Goal: Task Accomplishment & Management: Complete application form

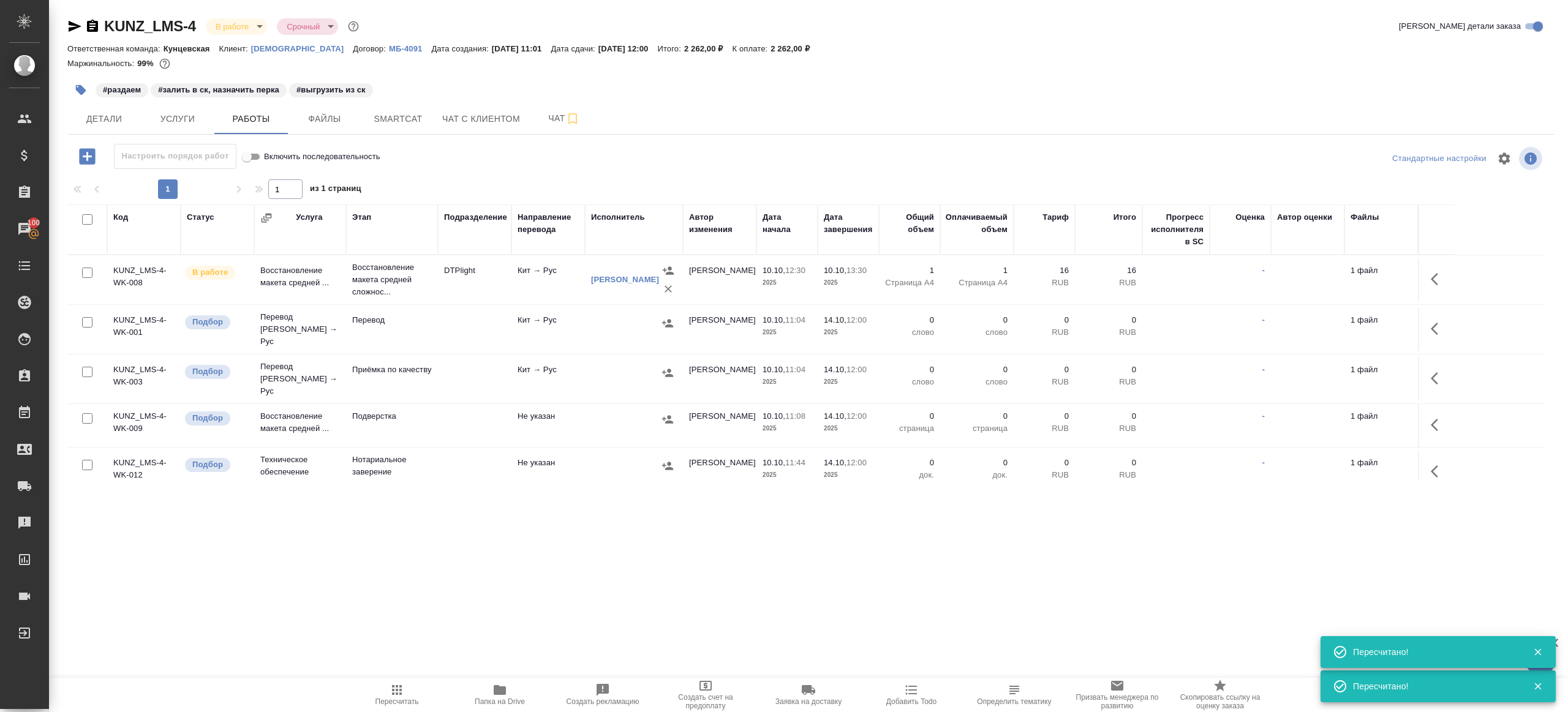
click at [395, 684] on icon "button" at bounding box center [397, 690] width 15 height 15
click at [395, 683] on icon "button" at bounding box center [397, 690] width 15 height 15
click at [407, 605] on div ".cls-1 fill:#fff; AWATERA Gazizov Rinat Клиенты Спецификации Заказы 100 Чаты To…" at bounding box center [784, 356] width 1568 height 712
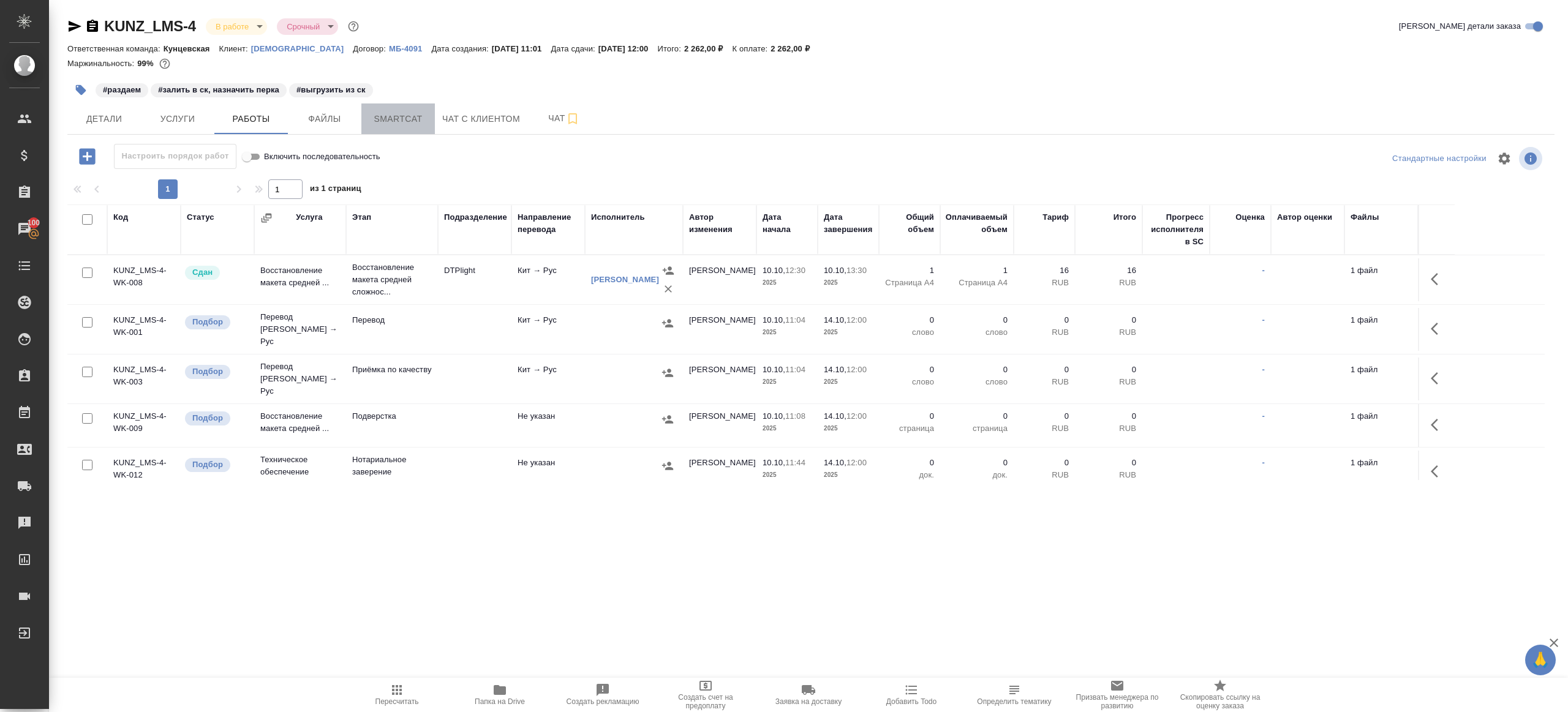
click at [382, 123] on span "Smartcat" at bounding box center [398, 119] width 59 height 15
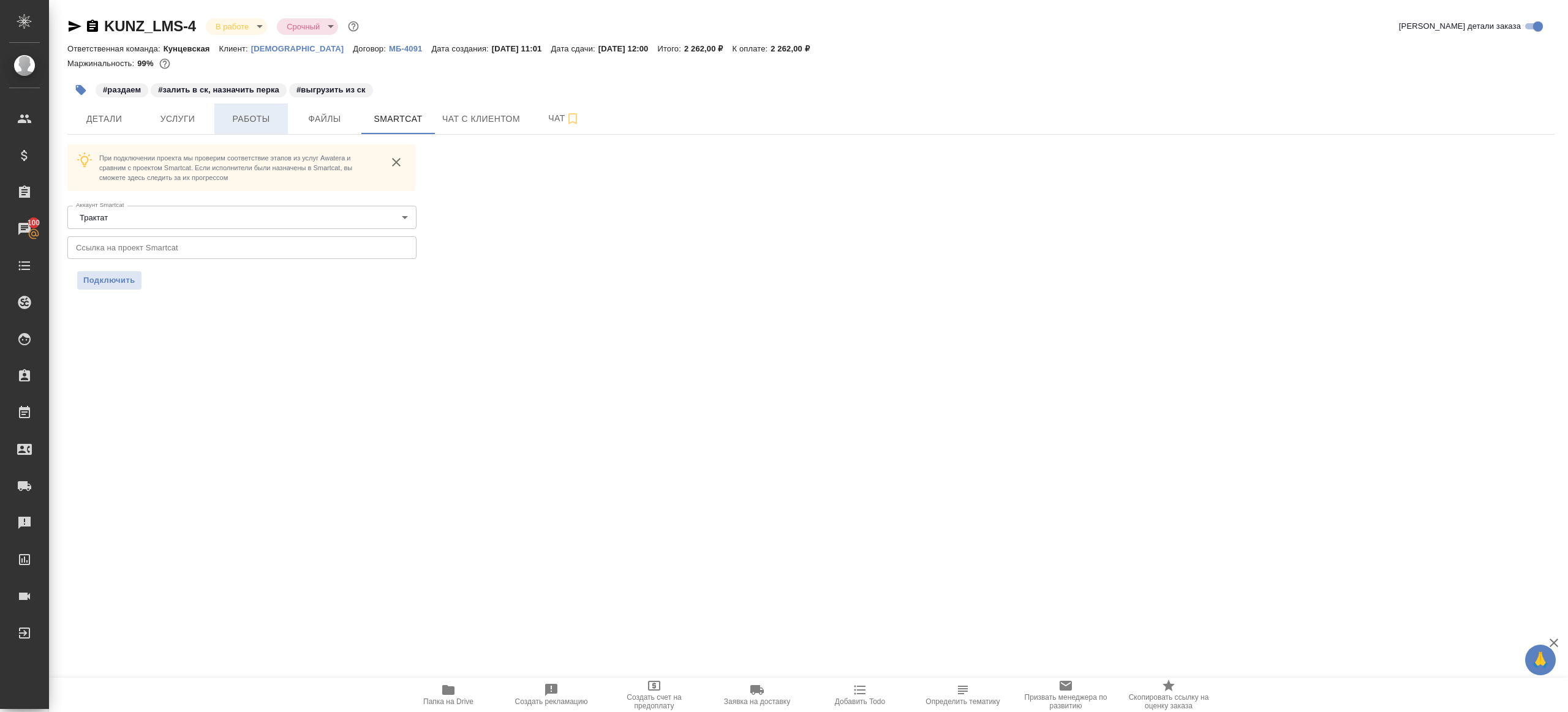
click at [281, 120] on button "Работы" at bounding box center [251, 119] width 73 height 31
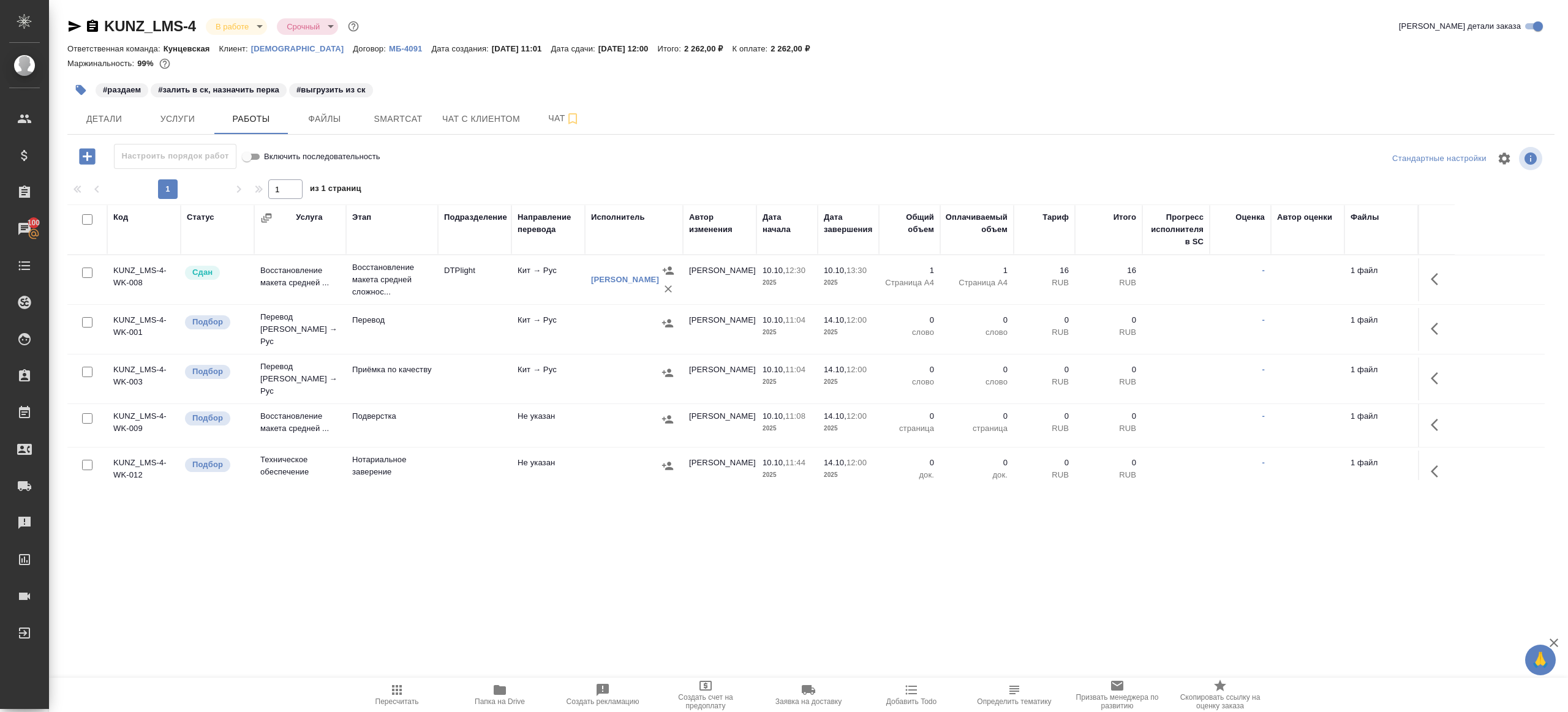
click at [490, 700] on span "Папка на Drive" at bounding box center [500, 702] width 50 height 9
click at [1432, 322] on icon "button" at bounding box center [1438, 329] width 15 height 15
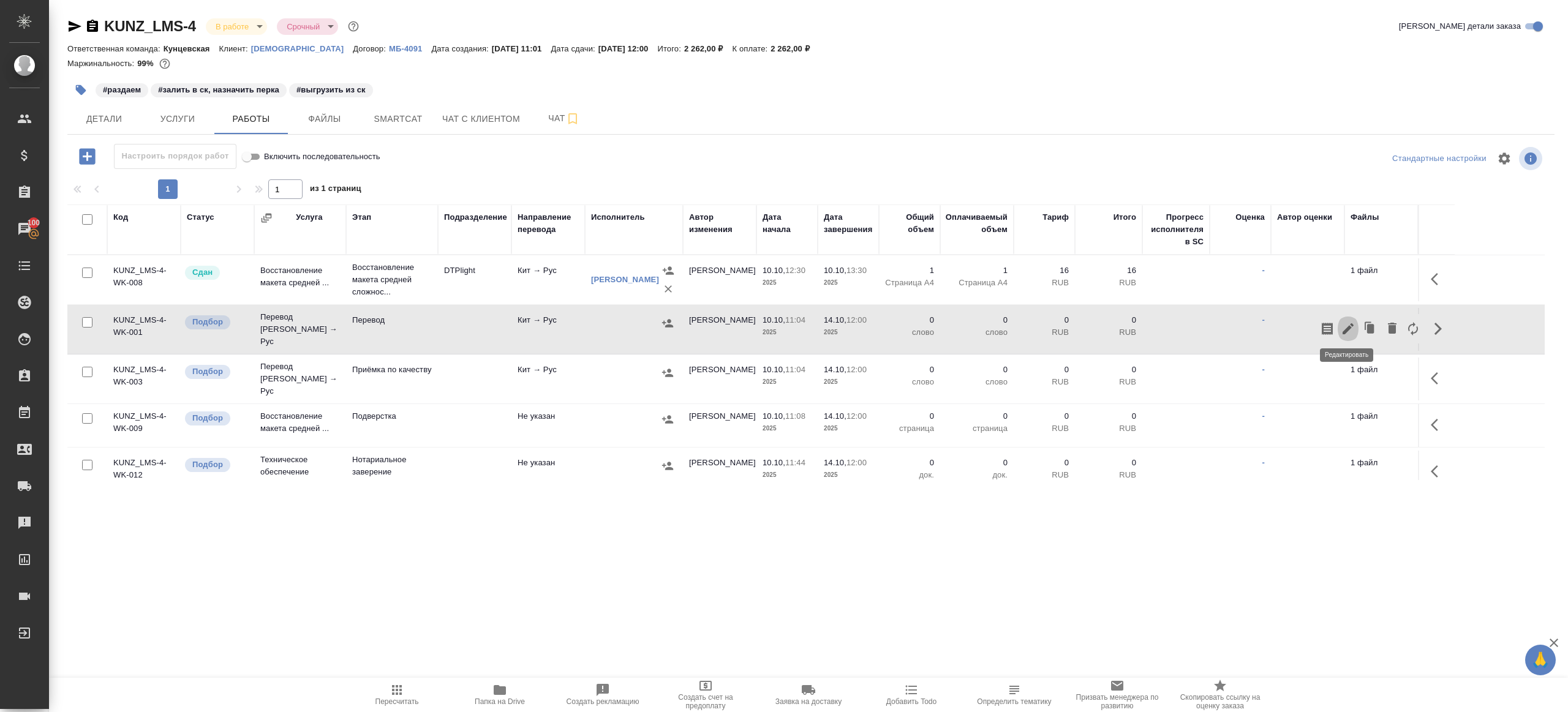
click at [1354, 323] on icon "button" at bounding box center [1349, 329] width 15 height 15
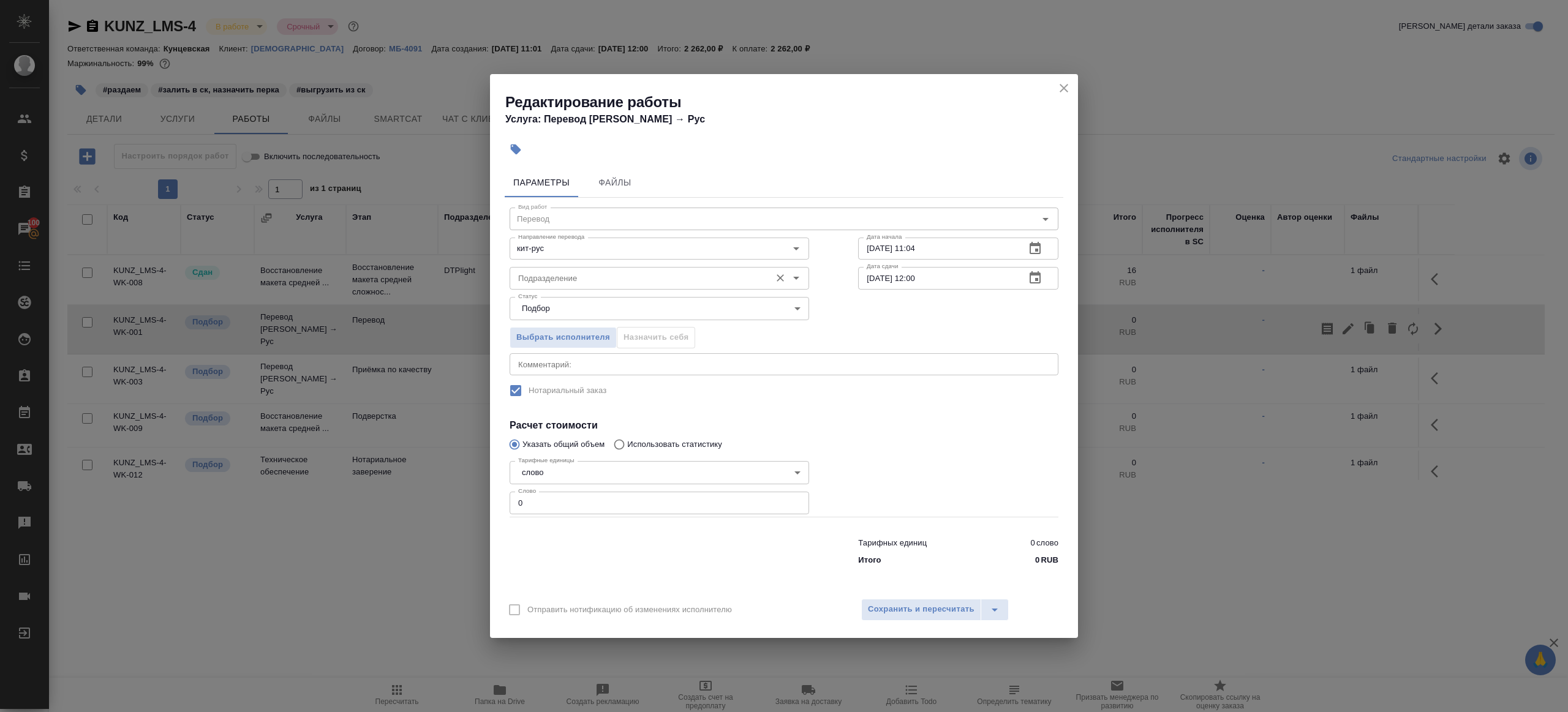
click at [588, 284] on input "Подразделение" at bounding box center [638, 278] width 251 height 15
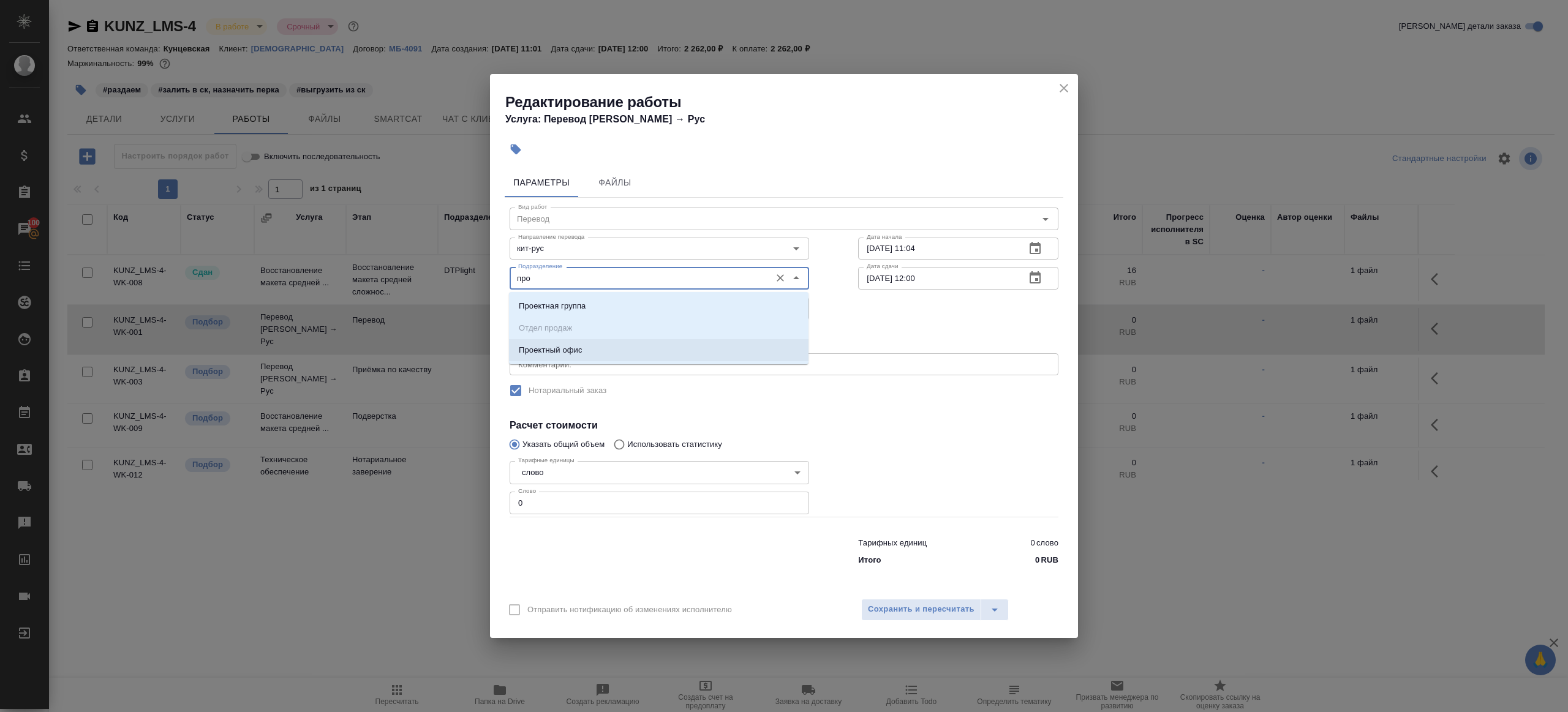
drag, startPoint x: 628, startPoint y: 348, endPoint x: 601, endPoint y: 374, distance: 37.5
click at [628, 349] on li "Проектный офис" at bounding box center [658, 350] width 299 height 22
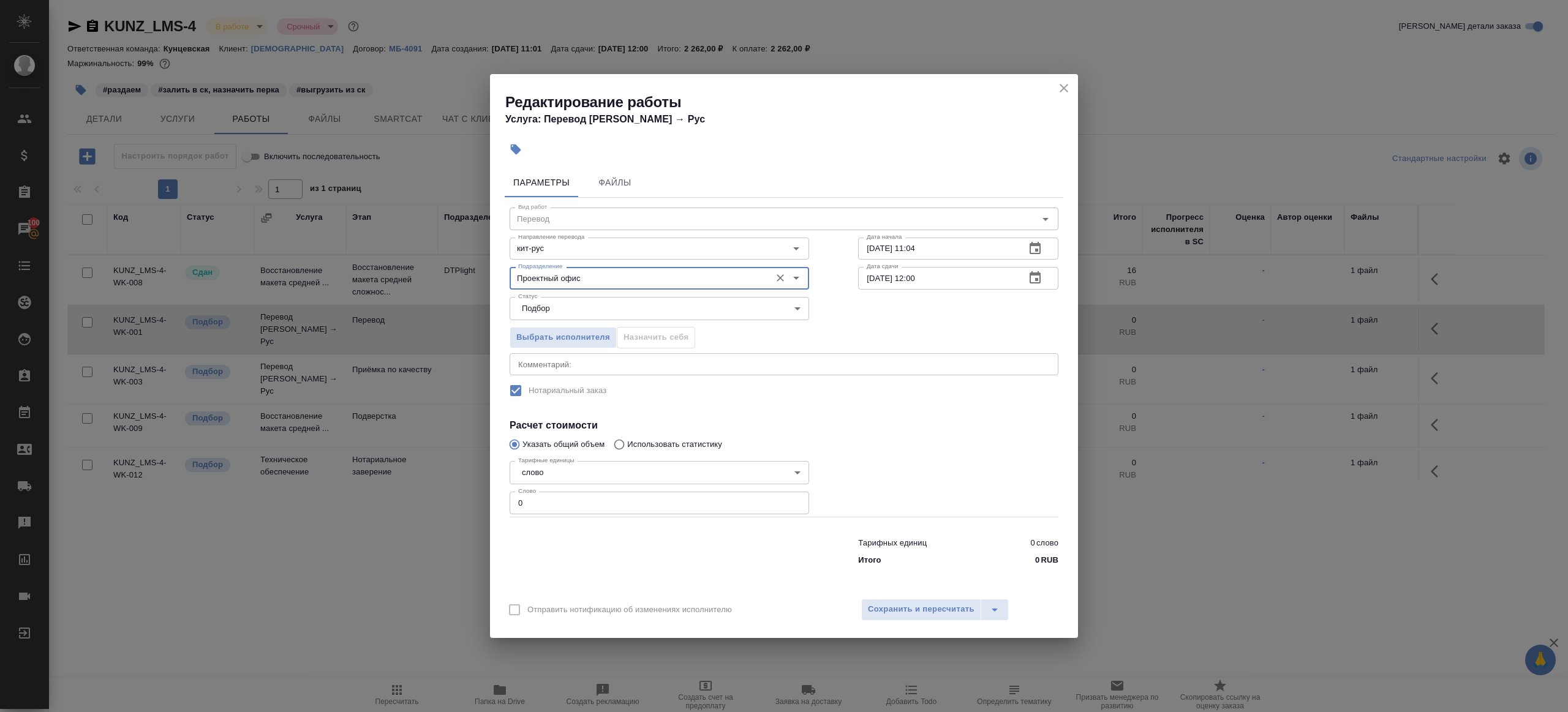
type input "Проектный офис"
drag, startPoint x: 583, startPoint y: 504, endPoint x: 466, endPoint y: 486, distance: 118.4
click at [465, 488] on div "Редактирование работы Услуга: Перевод Стандарт Кит → Рус Параметры Файлы Вид ра…" at bounding box center [784, 356] width 1568 height 712
type input "200"
click at [915, 277] on input "14.10.2025 12:00" at bounding box center [936, 277] width 157 height 22
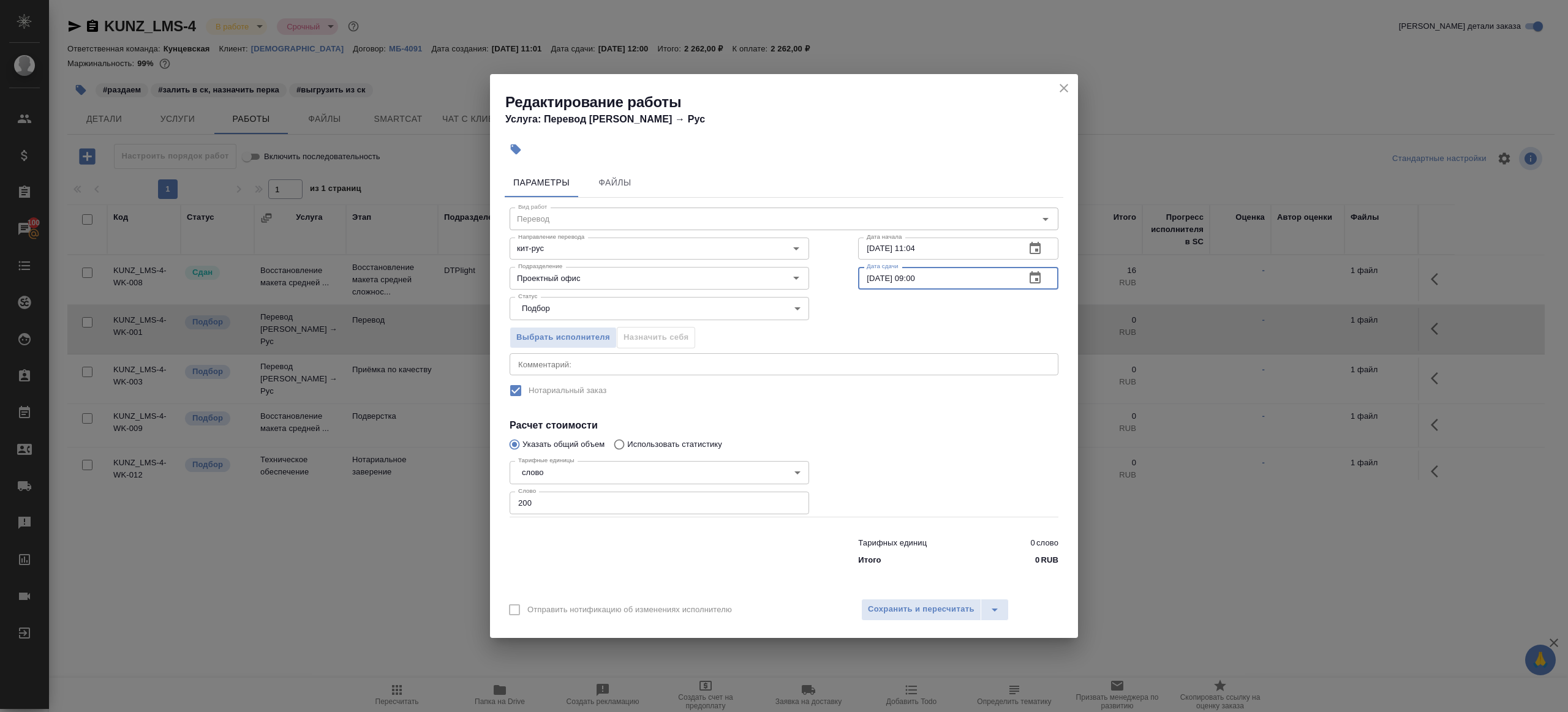
type input "14.10.2025 09:00"
click at [966, 473] on div at bounding box center [958, 486] width 249 height 110
click at [919, 610] on span "Сохранить и пересчитать" at bounding box center [921, 609] width 106 height 14
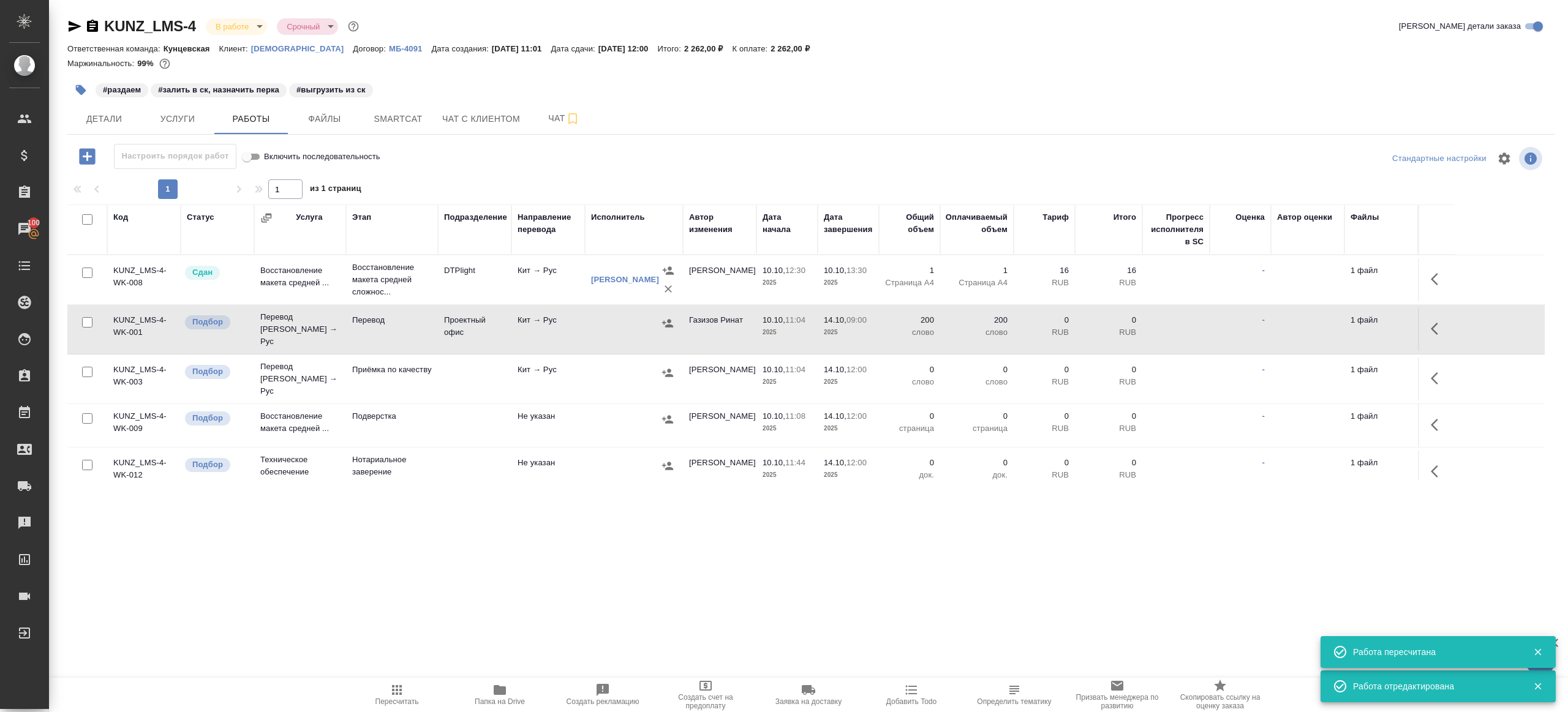
click at [1435, 373] on icon "button" at bounding box center [1434, 378] width 7 height 12
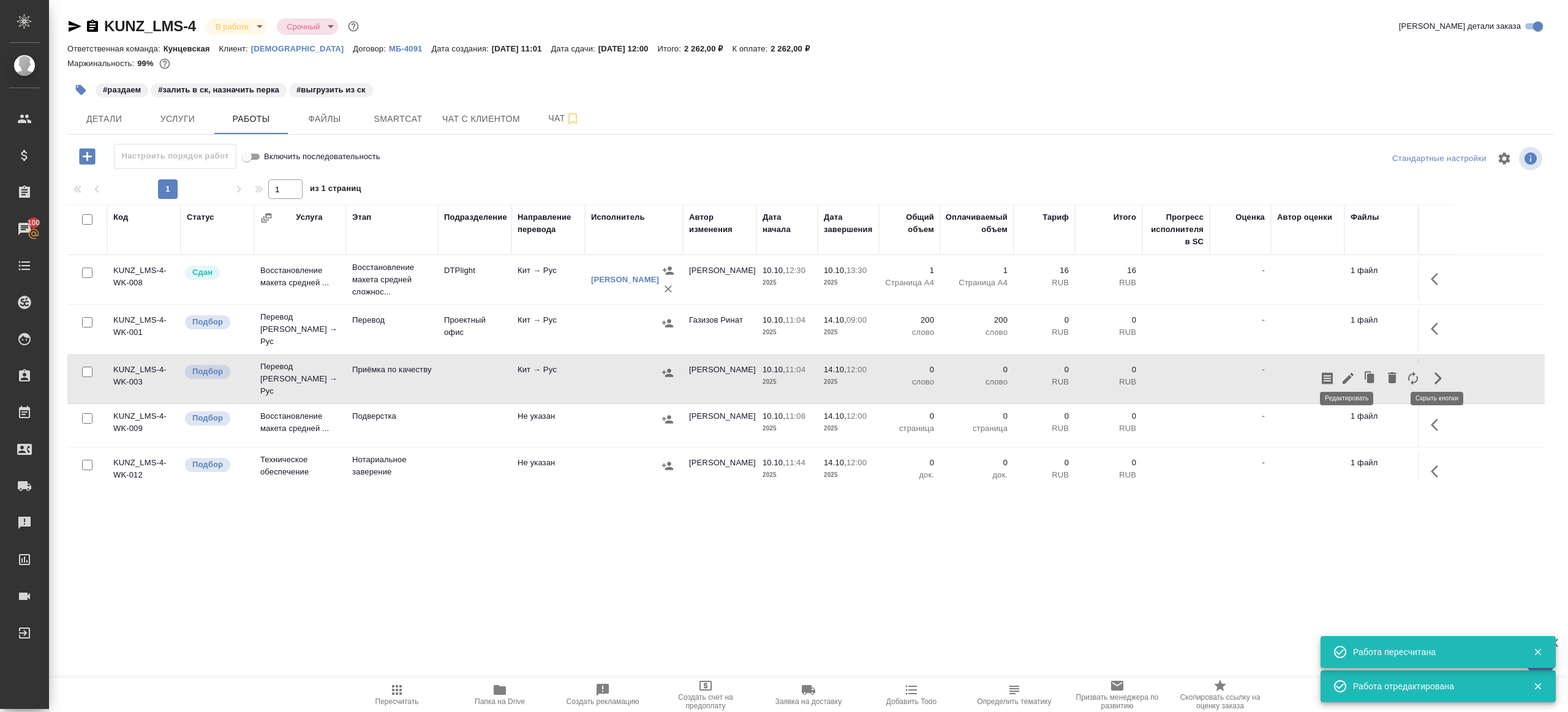
click at [1357, 365] on button "button" at bounding box center [1349, 378] width 21 height 29
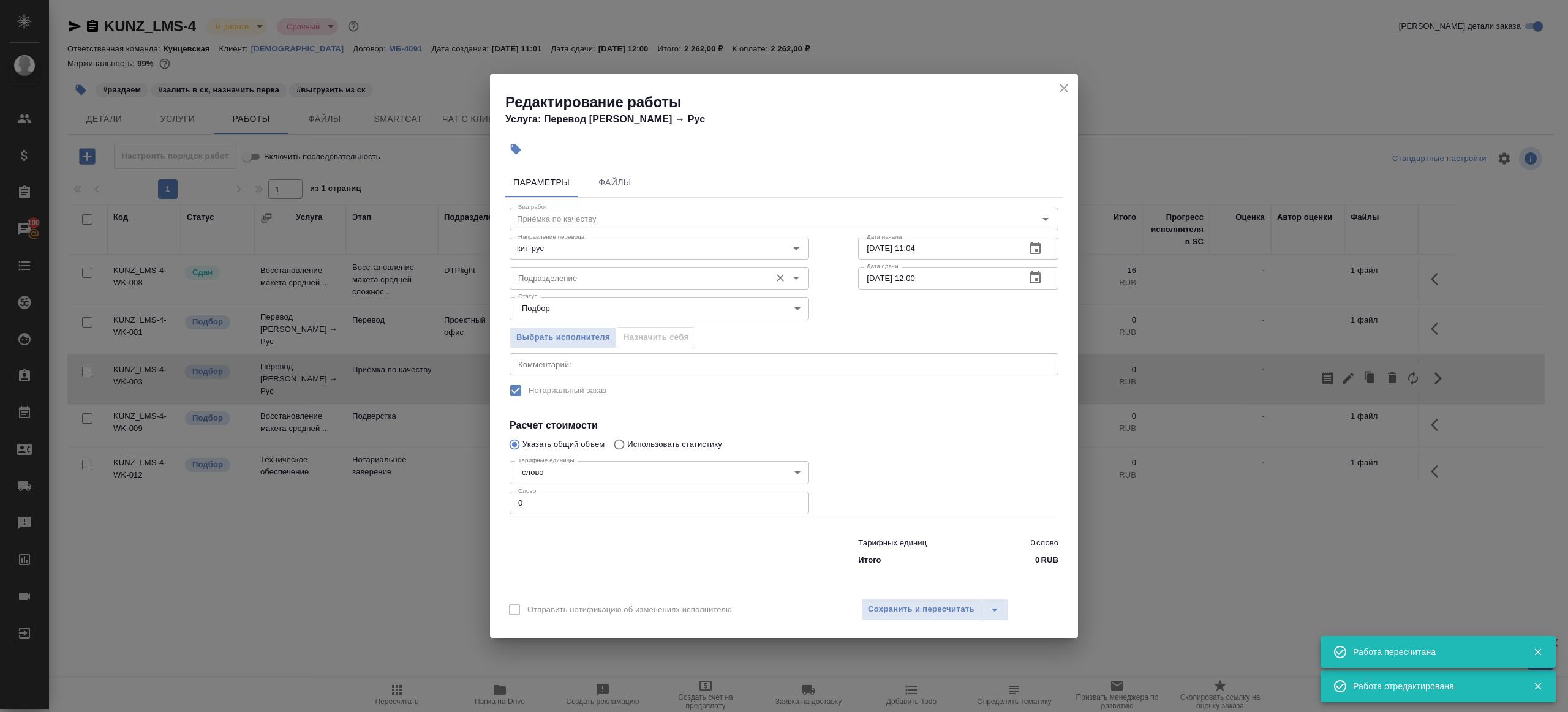
click at [636, 264] on div "Подразделение Подразделение" at bounding box center [659, 277] width 299 height 29
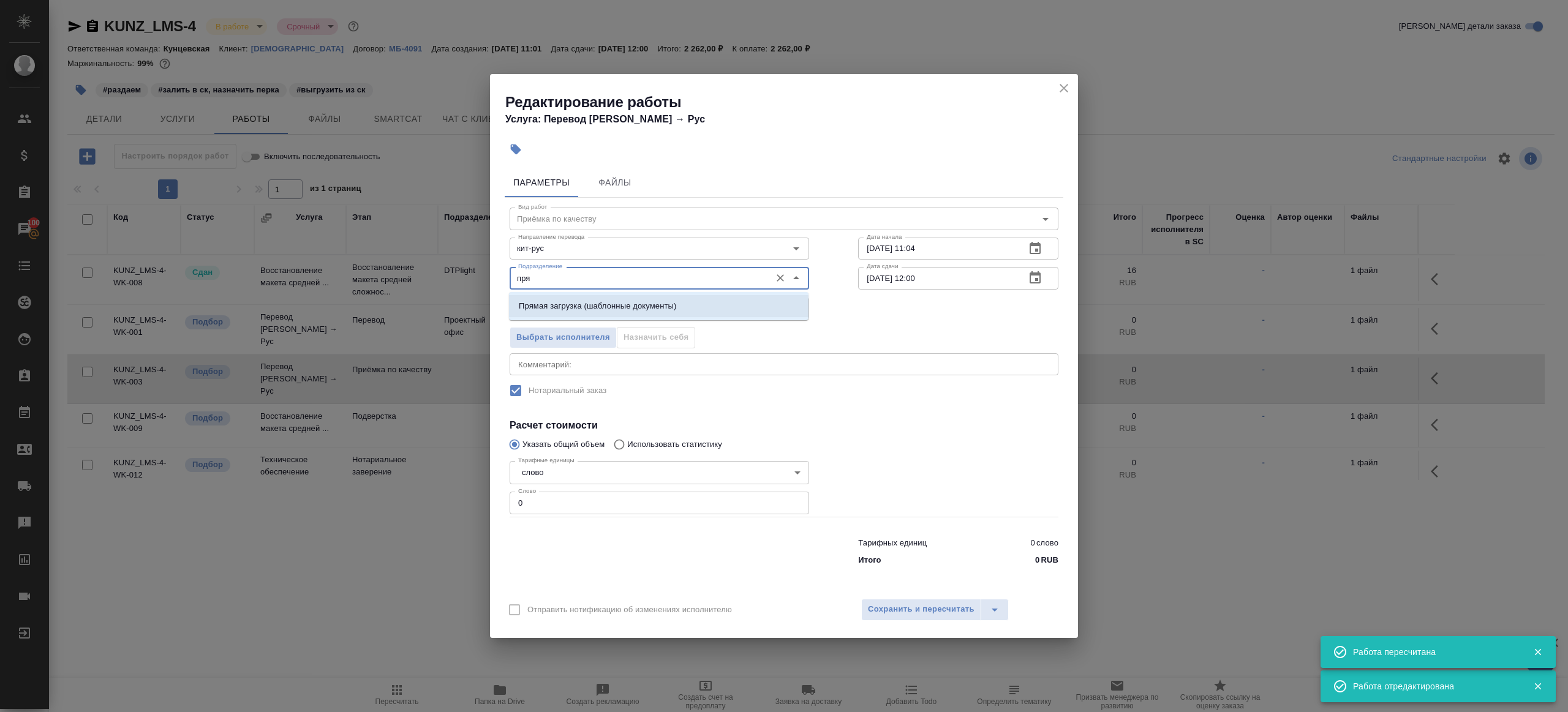
click at [649, 310] on p "Прямая загрузка (шаблонные документы)" at bounding box center [597, 306] width 157 height 12
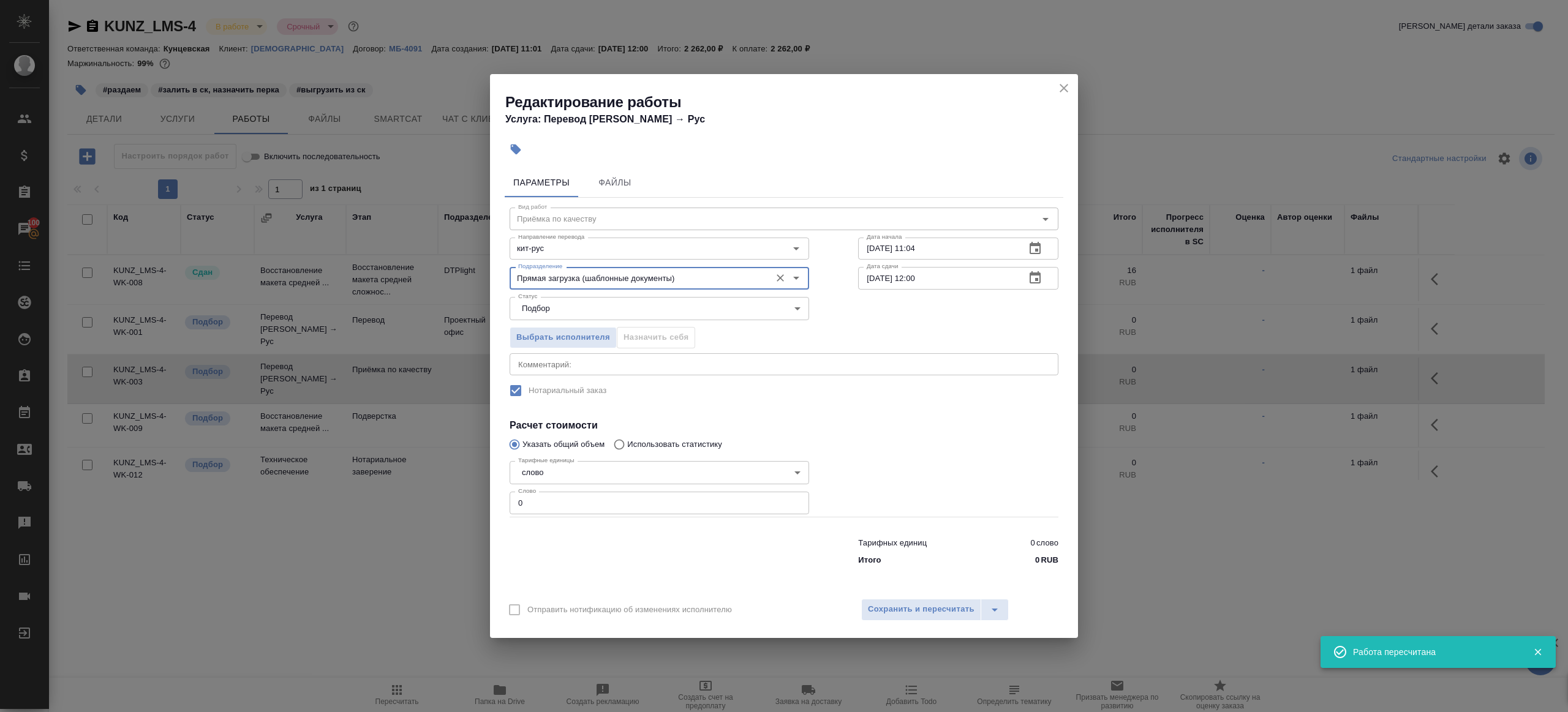
type input "Прямая загрузка (шаблонные документы)"
click at [998, 253] on input "10.10.2025 11:04" at bounding box center [936, 248] width 157 height 22
paste input "4.10.2025 09:00"
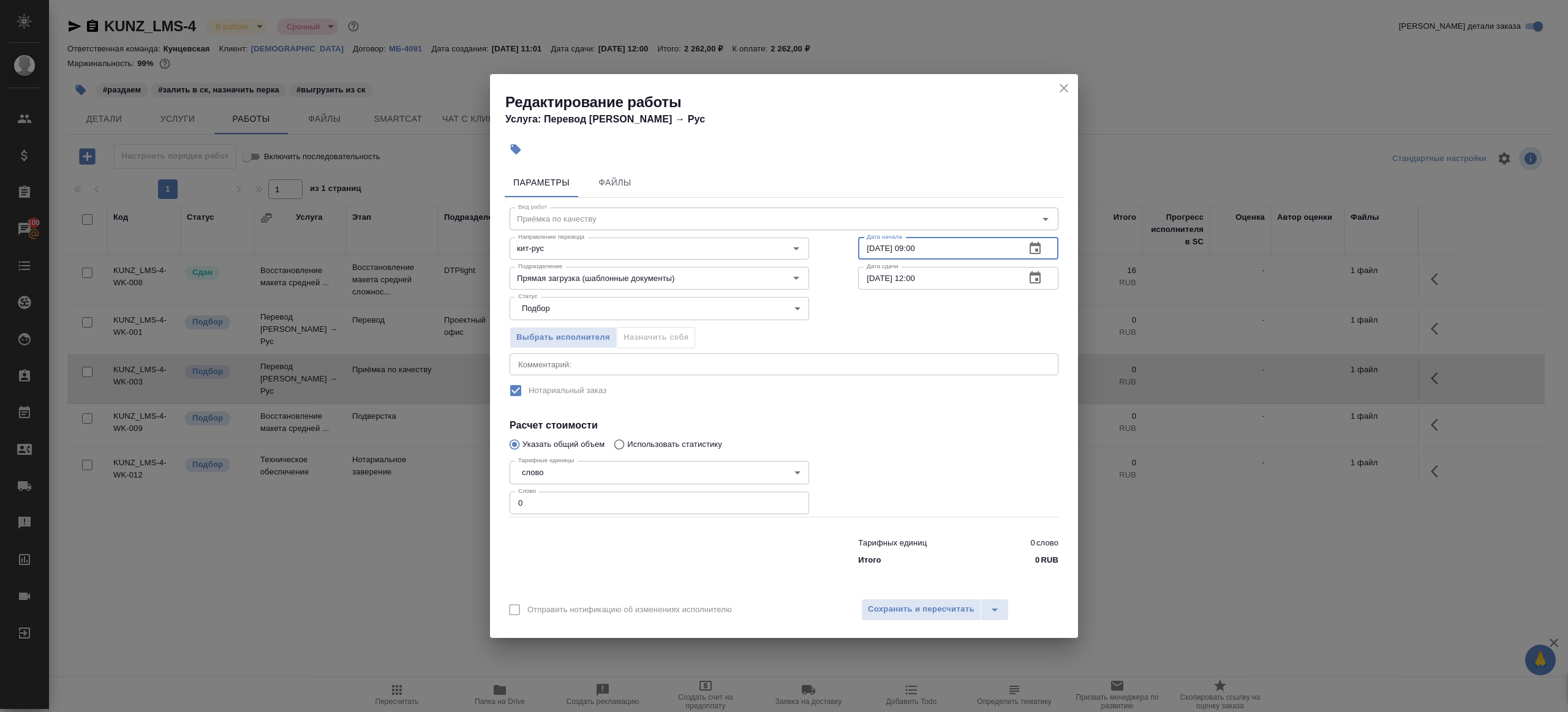
type input "14.10.2025 09:00"
click at [955, 286] on input "14.10.2025 12:00" at bounding box center [936, 277] width 157 height 22
click at [625, 506] on input "0" at bounding box center [659, 502] width 299 height 22
type input "1"
click at [886, 605] on span "Сохранить и пересчитать" at bounding box center [921, 609] width 106 height 14
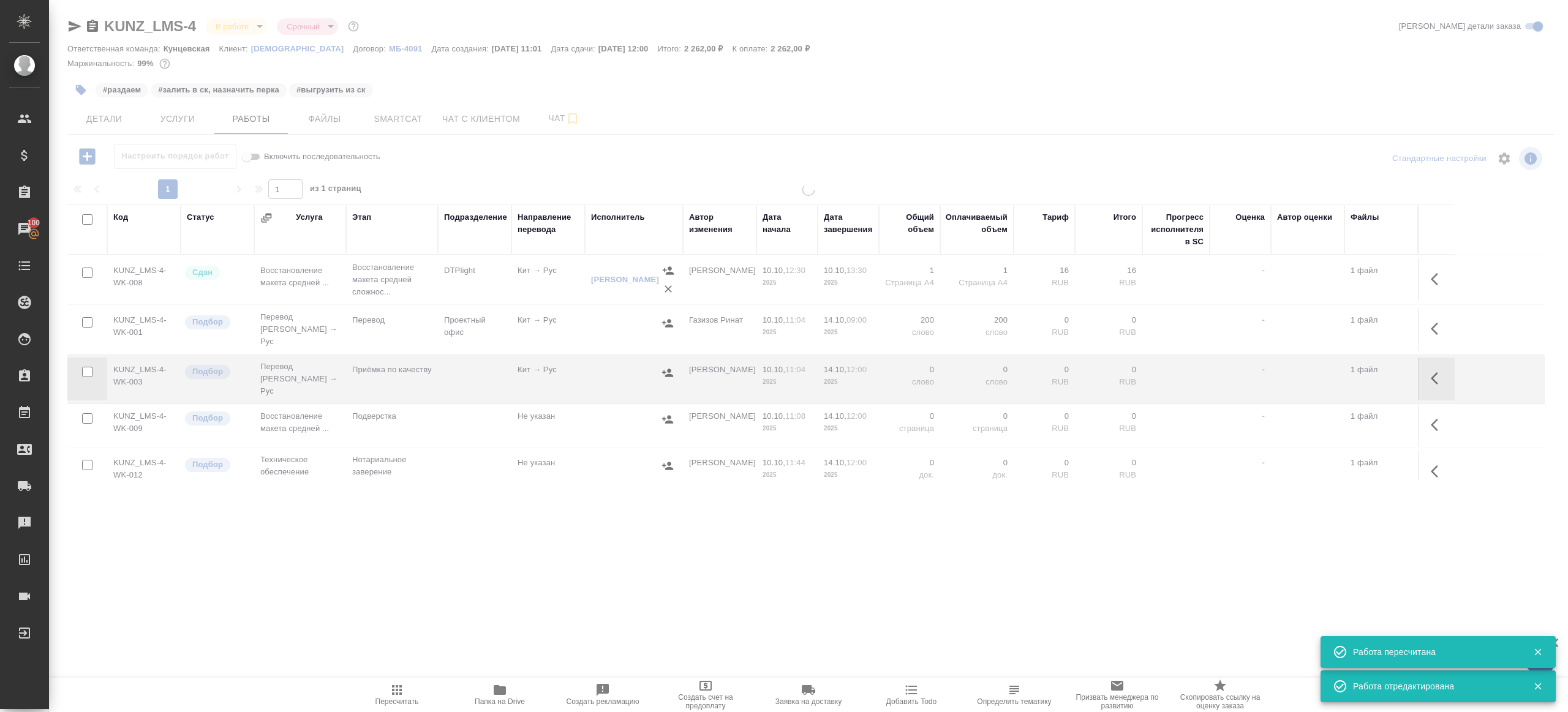
click at [85, 404] on tr "KUNZ_LMS-4-WK-003 Подбор Перевод Стандарт Кит → Рус Приёмка по качеству Кит → Р…" at bounding box center [807, 380] width 1478 height 50
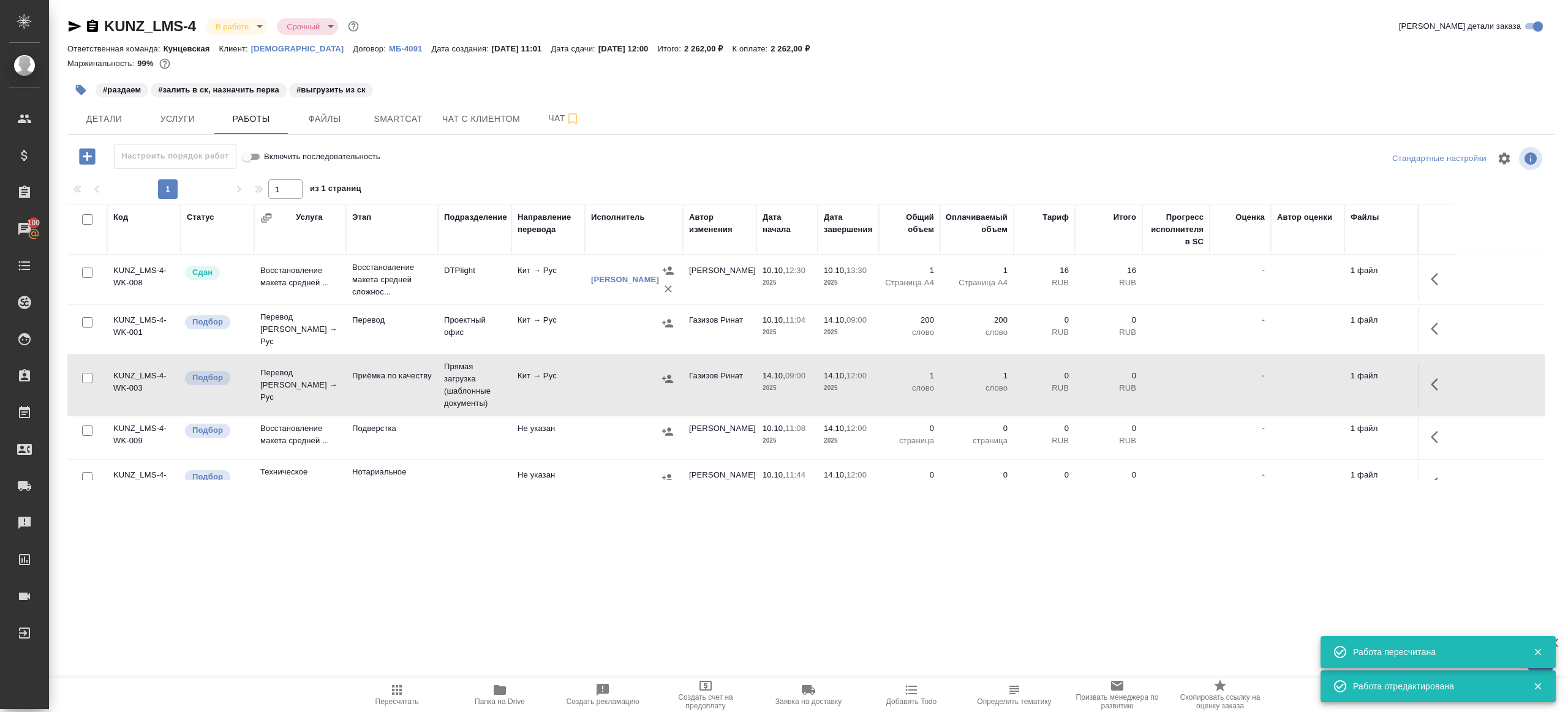
click at [87, 426] on input "checkbox" at bounding box center [87, 431] width 10 height 10
checkbox input "true"
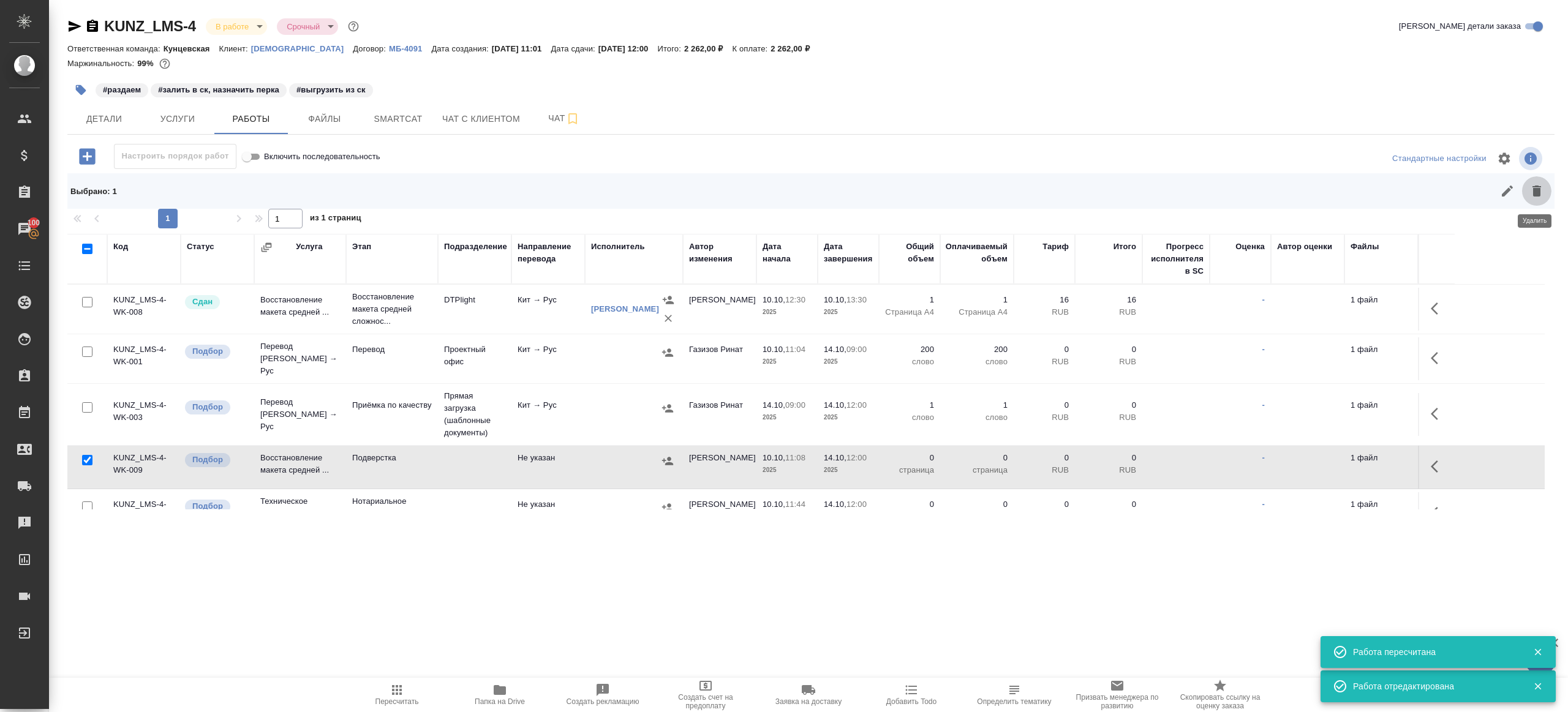
click at [1533, 198] on button "button" at bounding box center [1537, 191] width 29 height 29
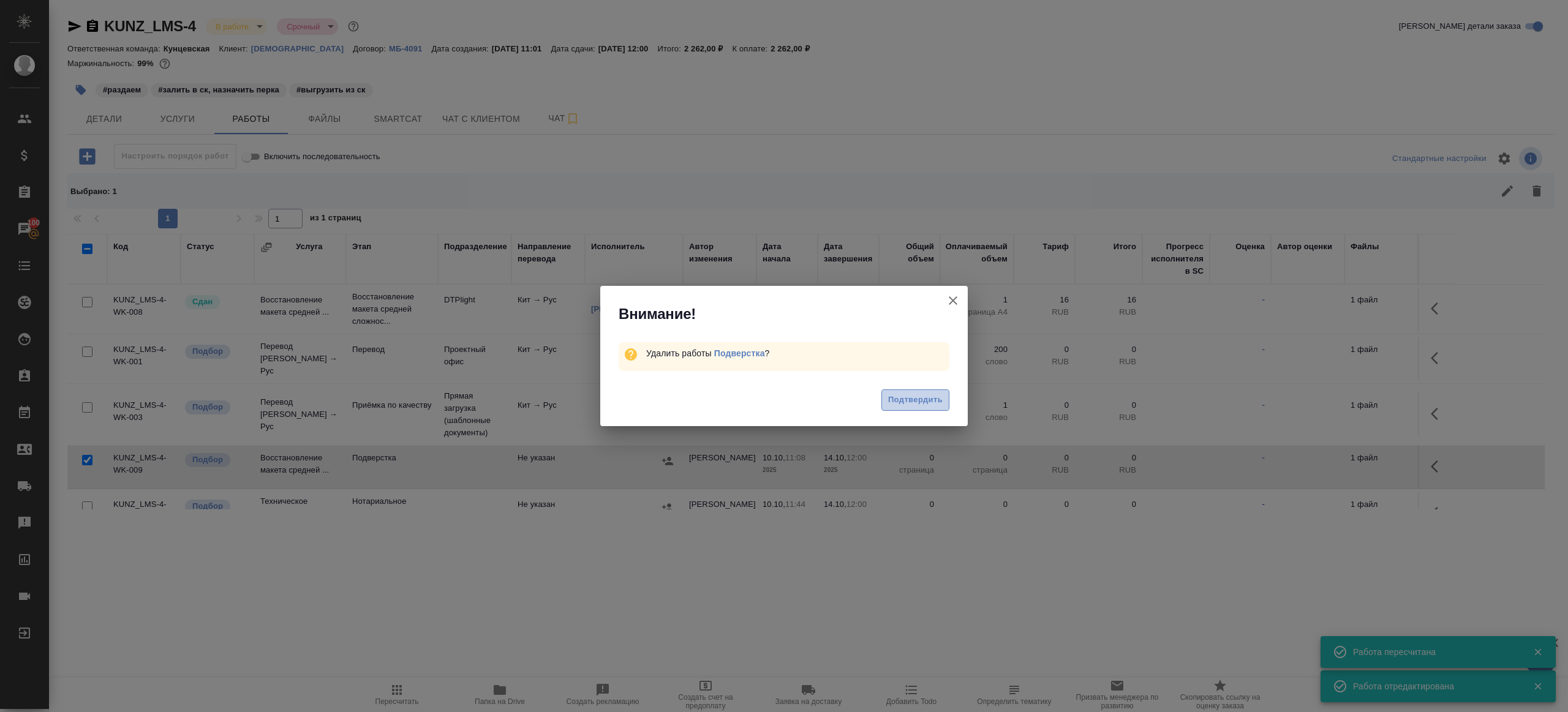
click at [907, 400] on span "Подтвердить" at bounding box center [915, 400] width 55 height 14
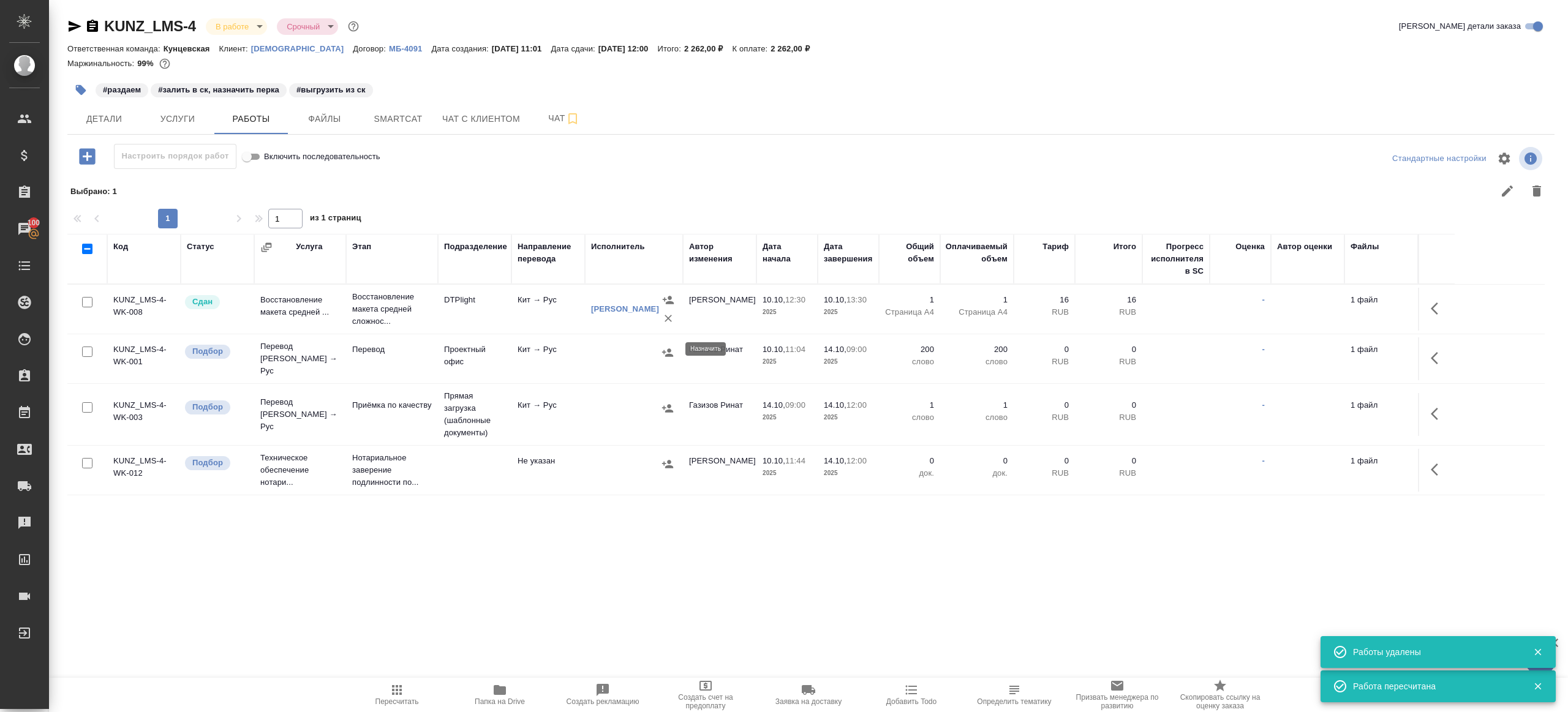
click at [665, 347] on icon "button" at bounding box center [667, 352] width 12 height 12
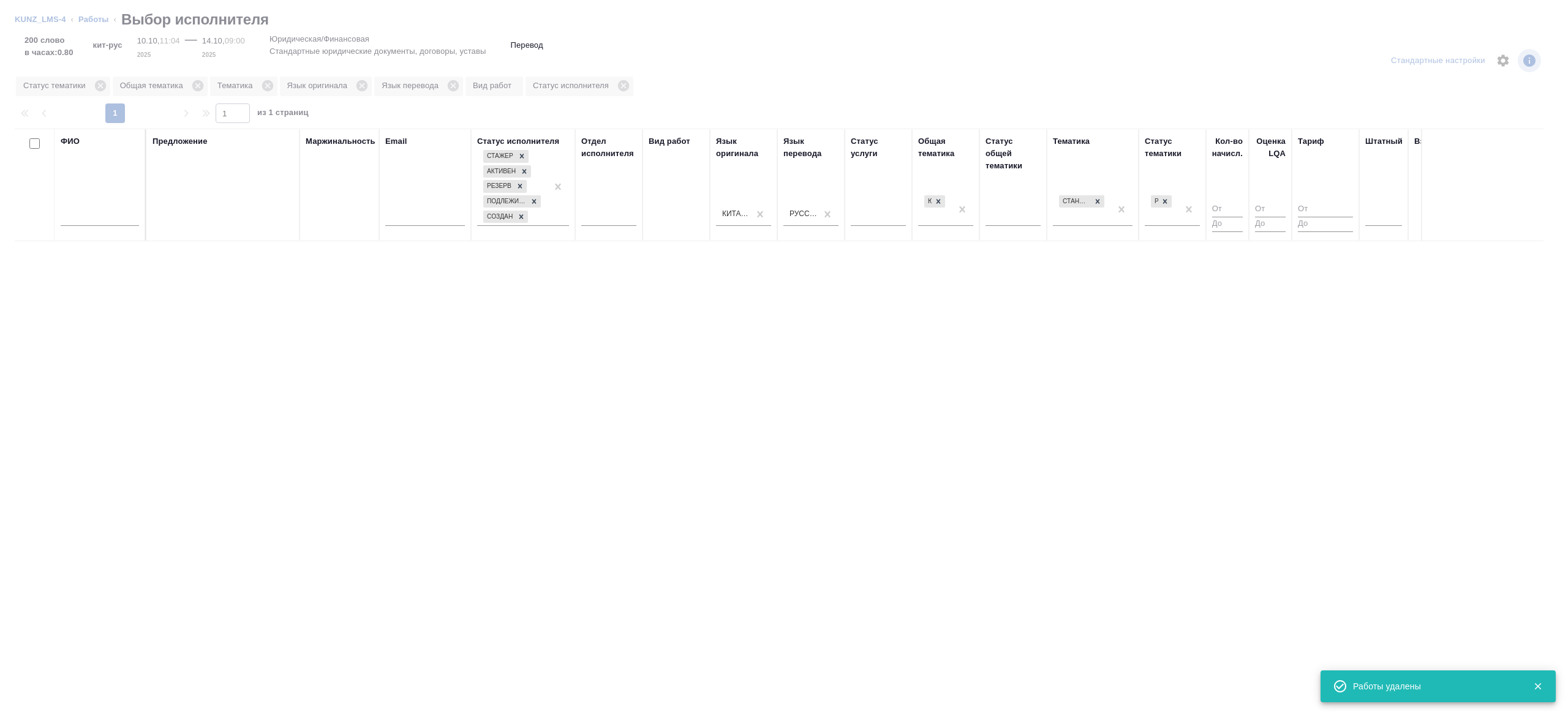
click at [109, 222] on input "text" at bounding box center [99, 218] width 78 height 15
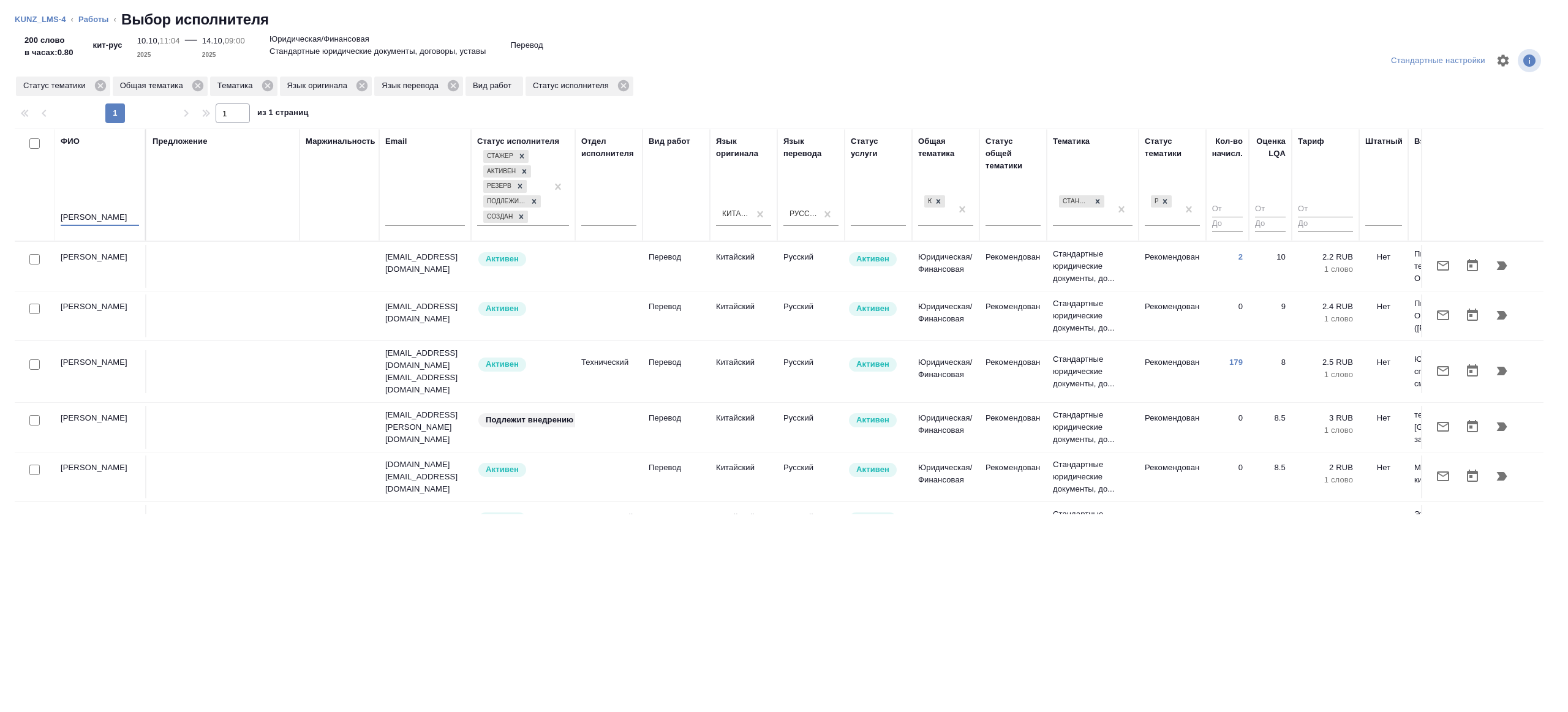
type input "эльмира"
click at [195, 189] on div "Предложение" at bounding box center [223, 185] width 141 height 99
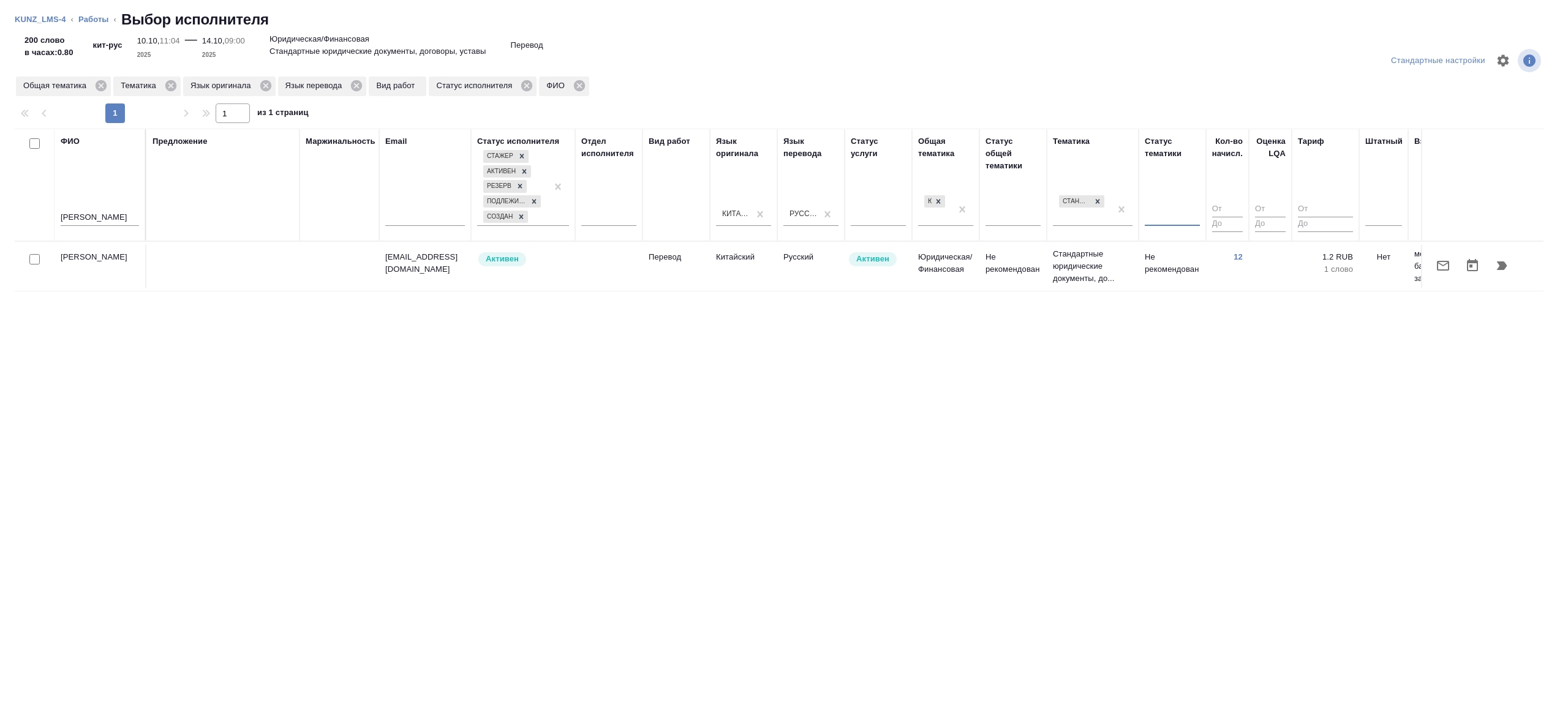
click at [928, 271] on td "Юридическая/Финансовая" at bounding box center [946, 266] width 68 height 43
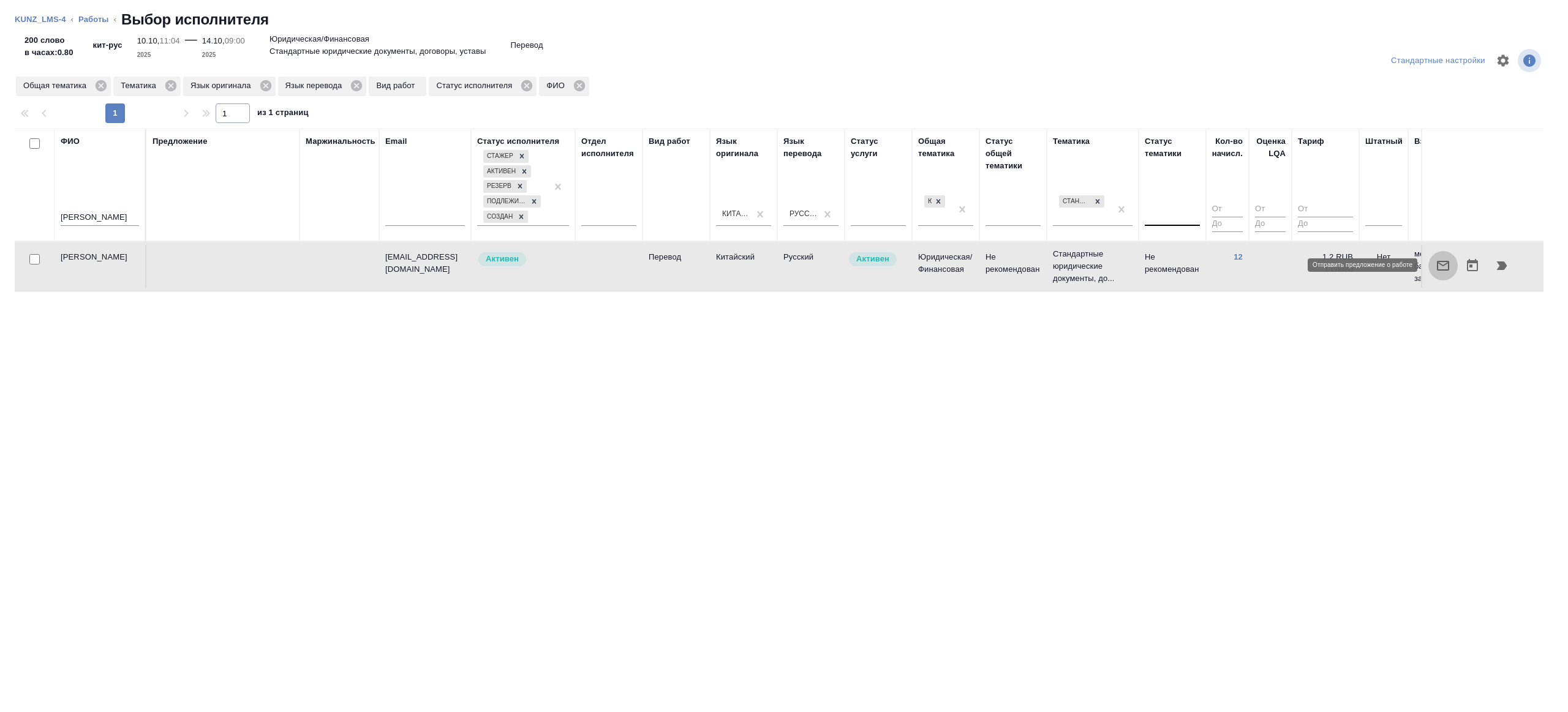
click at [1435, 270] on button "button" at bounding box center [1443, 265] width 29 height 29
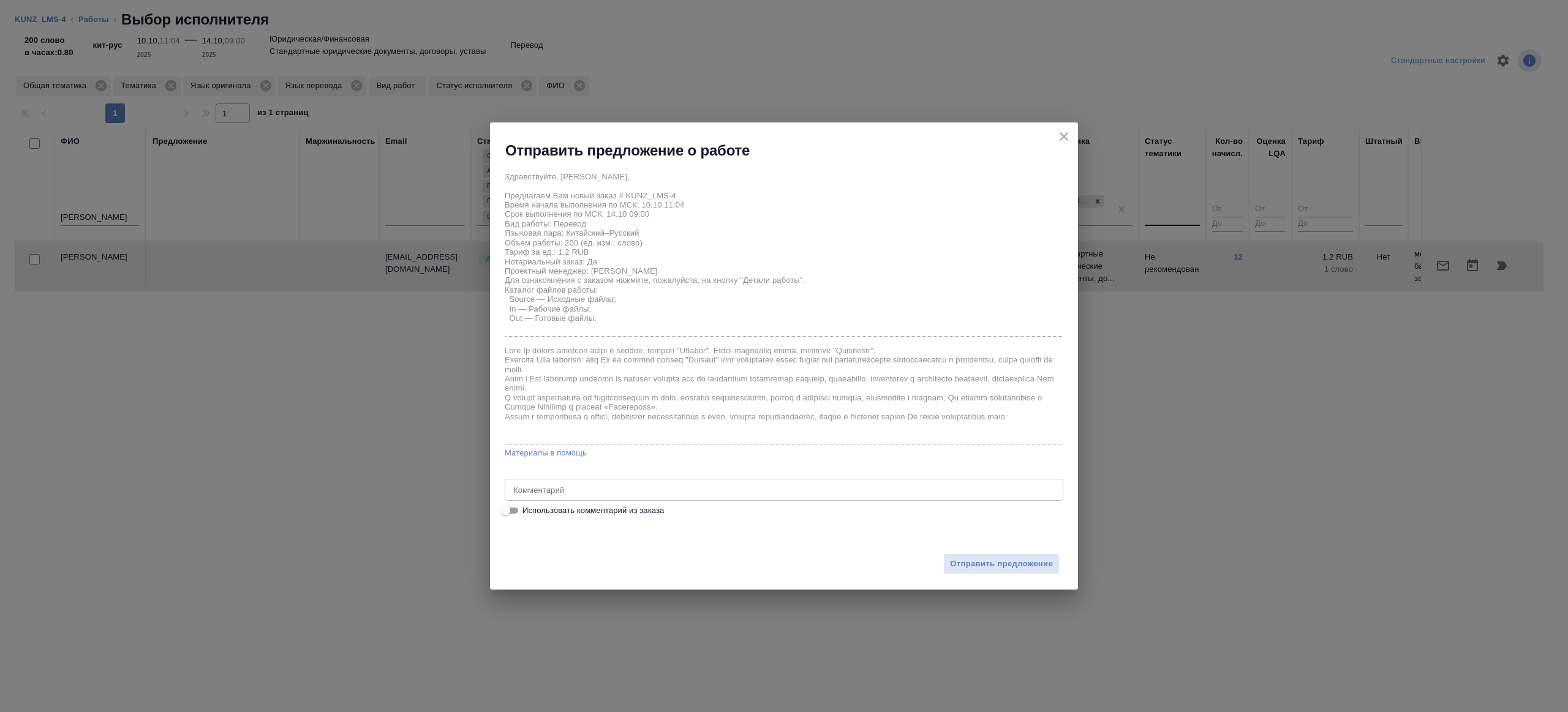
click at [493, 501] on div "Здравствуйте, Эльмира, Предлагаем Вам новый заказ # KUNZ_LMS-4 Время начала вып…" at bounding box center [784, 342] width 588 height 363
click at [507, 509] on input "Использовать комментарий из заказа" at bounding box center [505, 510] width 44 height 15
checkbox input "true"
type textarea "англ/кит - рус, под нот"
click at [513, 510] on input "Использовать комментарий из заказа" at bounding box center [515, 510] width 44 height 15
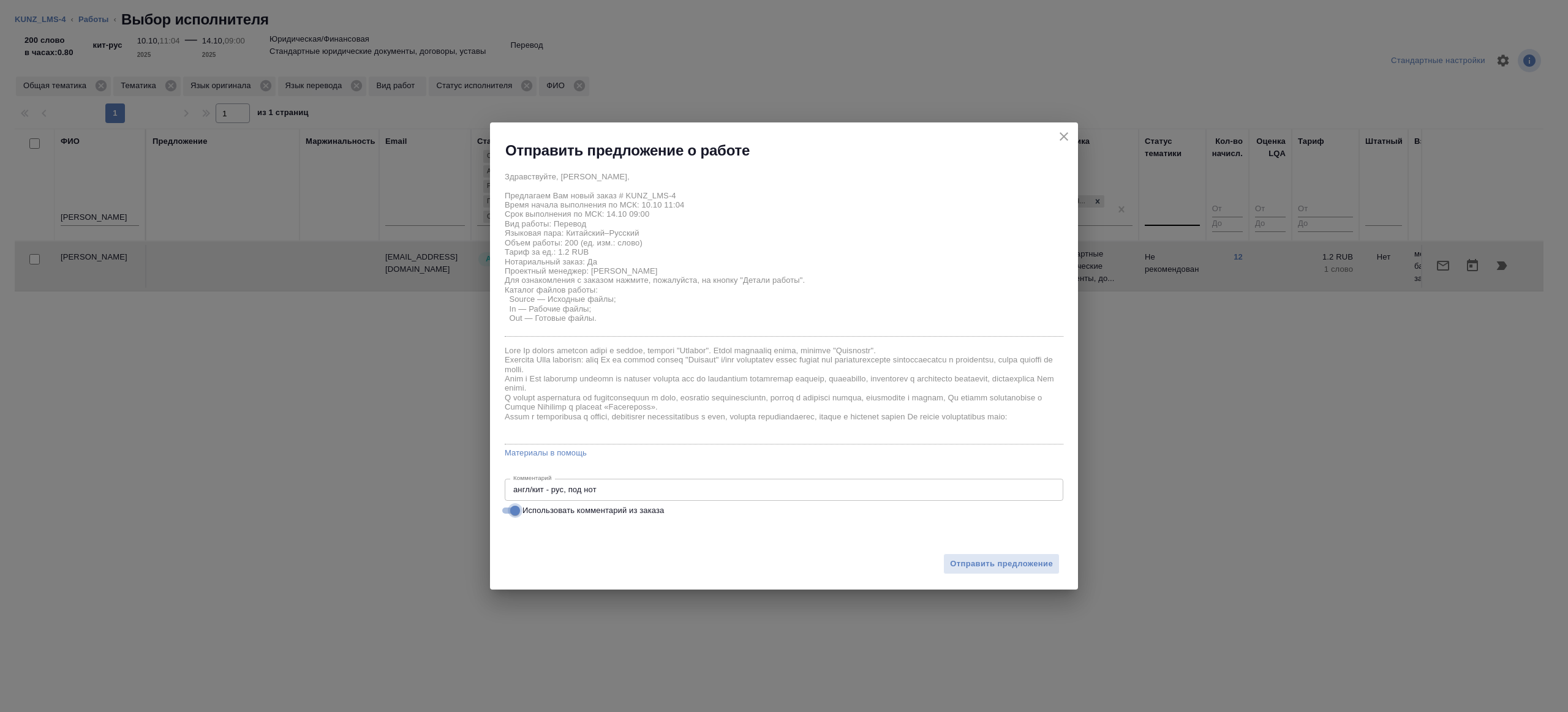
checkbox input "false"
click at [601, 485] on div "x Комментарий" at bounding box center [784, 489] width 559 height 22
click at [515, 508] on input "Использовать комментарий из заказа" at bounding box center [505, 510] width 44 height 15
checkbox input "true"
click at [681, 497] on div "англ/кит - рус, под нот x Комментарий" at bounding box center [784, 489] width 559 height 22
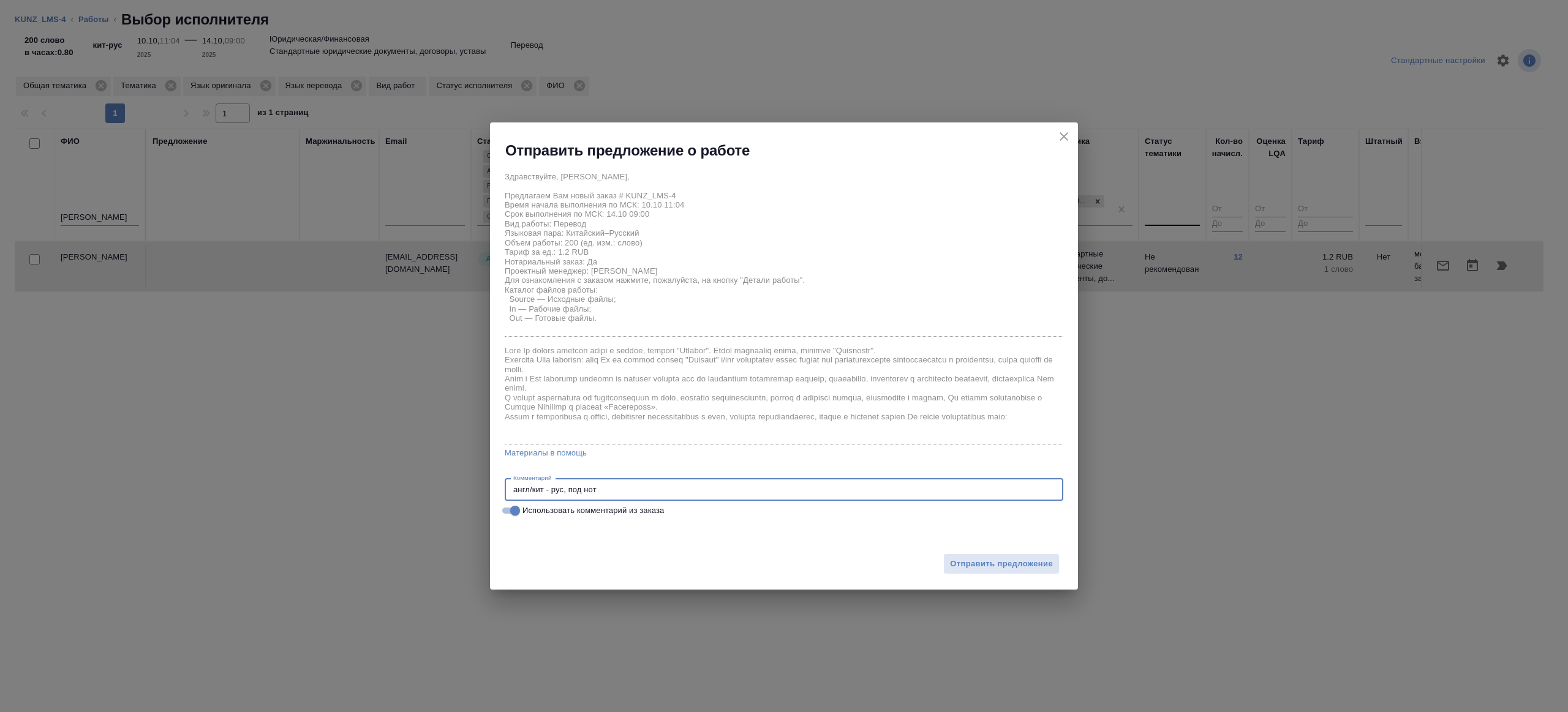
click at [657, 494] on div "англ/кит - рус, под нот x Комментарий" at bounding box center [784, 489] width 559 height 22
click at [656, 488] on textarea "англ/кит - рус, под нот" at bounding box center [783, 489] width 541 height 9
type textarea "англ/кит - рус, под нот, с листа , шаблон приложил"
click at [1030, 573] on button "Отправить предложение" at bounding box center [1002, 564] width 116 height 22
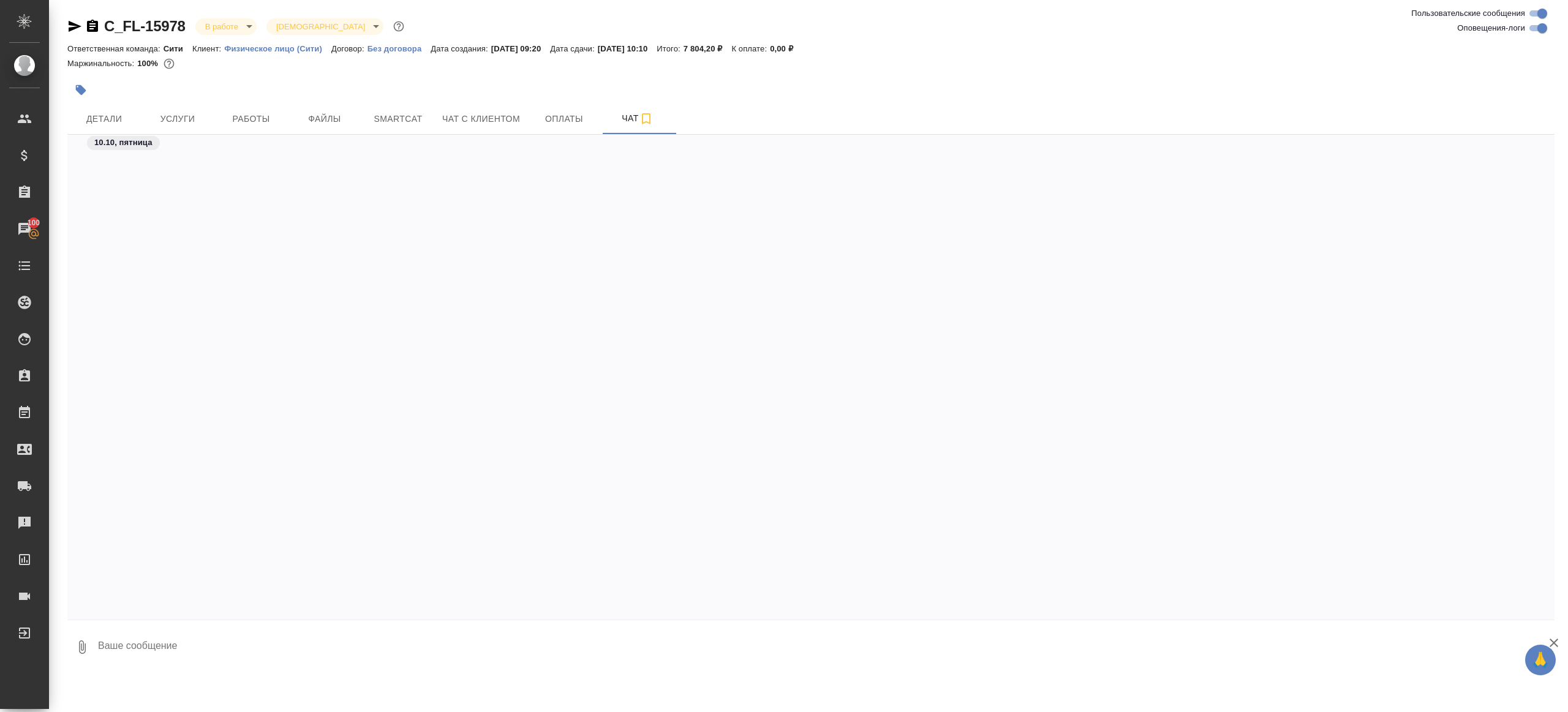
scroll to position [1564, 0]
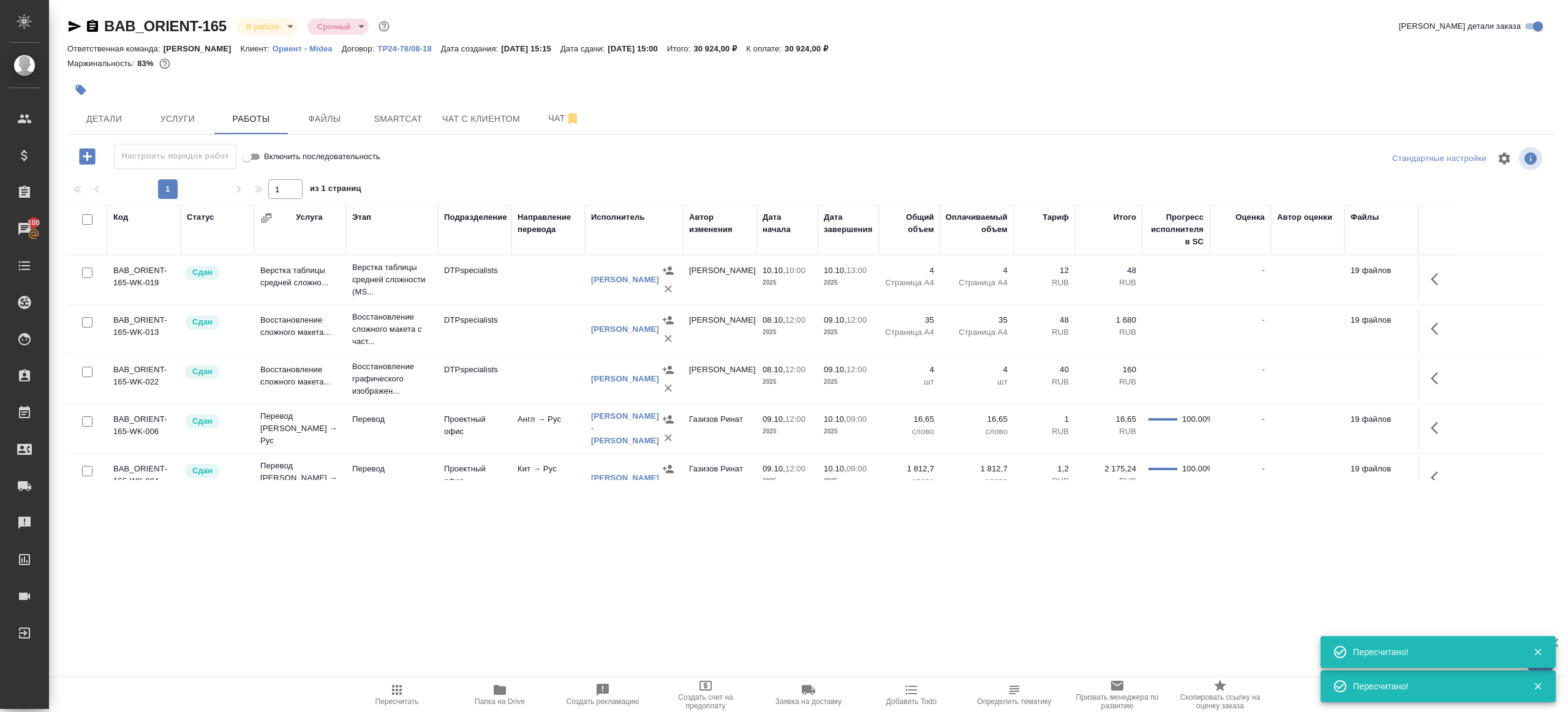
scroll to position [182, 0]
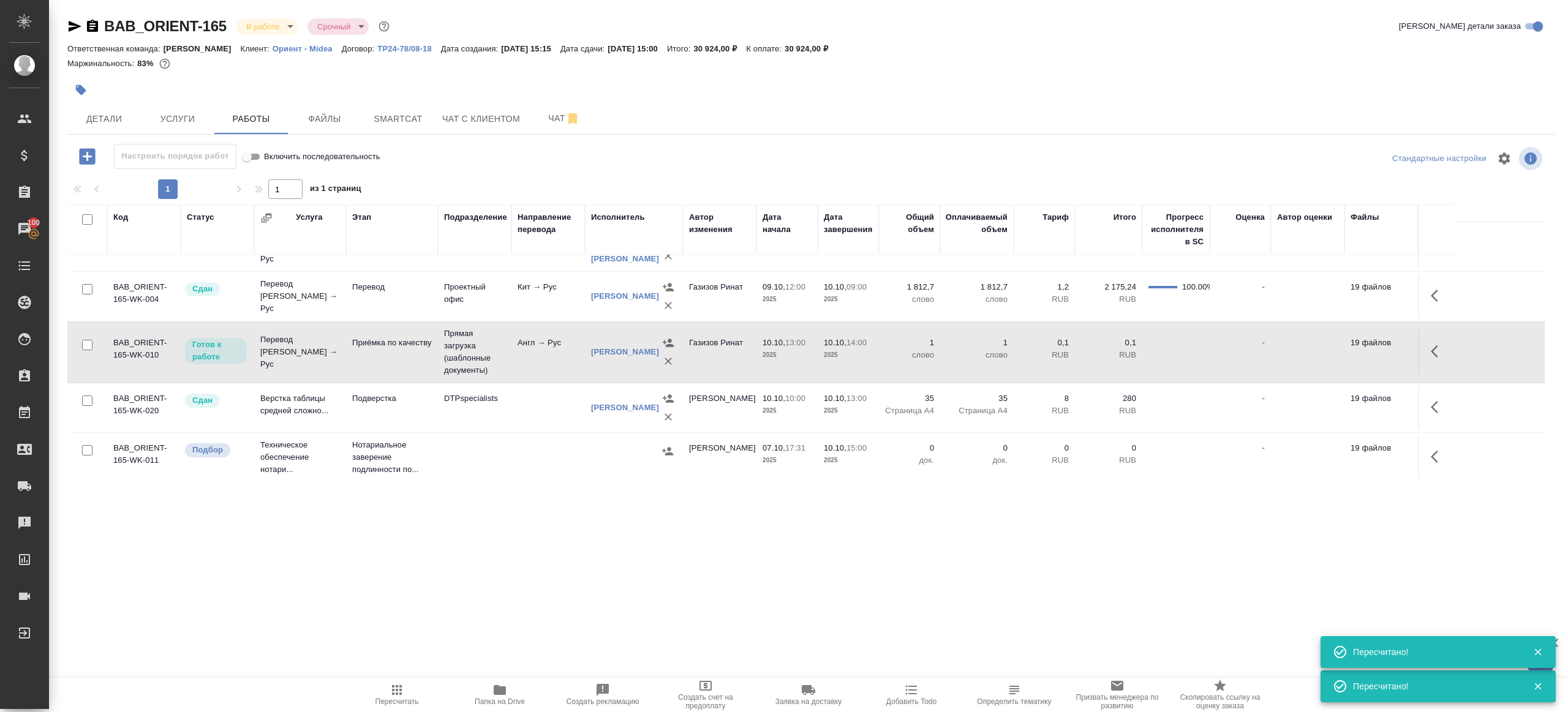
click at [385, 672] on div ".cls-1 fill:#fff; AWATERA [PERSON_NAME] Клиенты Спецификации Заказы 100 Чаты To…" at bounding box center [784, 356] width 1568 height 712
click at [398, 685] on icon "button" at bounding box center [397, 690] width 15 height 15
drag, startPoint x: 398, startPoint y: 685, endPoint x: 448, endPoint y: 620, distance: 82.0
click at [398, 681] on button "Пересчитать" at bounding box center [397, 695] width 103 height 35
click at [453, 614] on div ".cls-1 fill:#fff; AWATERA [PERSON_NAME] Клиенты Спецификации Заказы 100 Чаты To…" at bounding box center [784, 356] width 1568 height 712
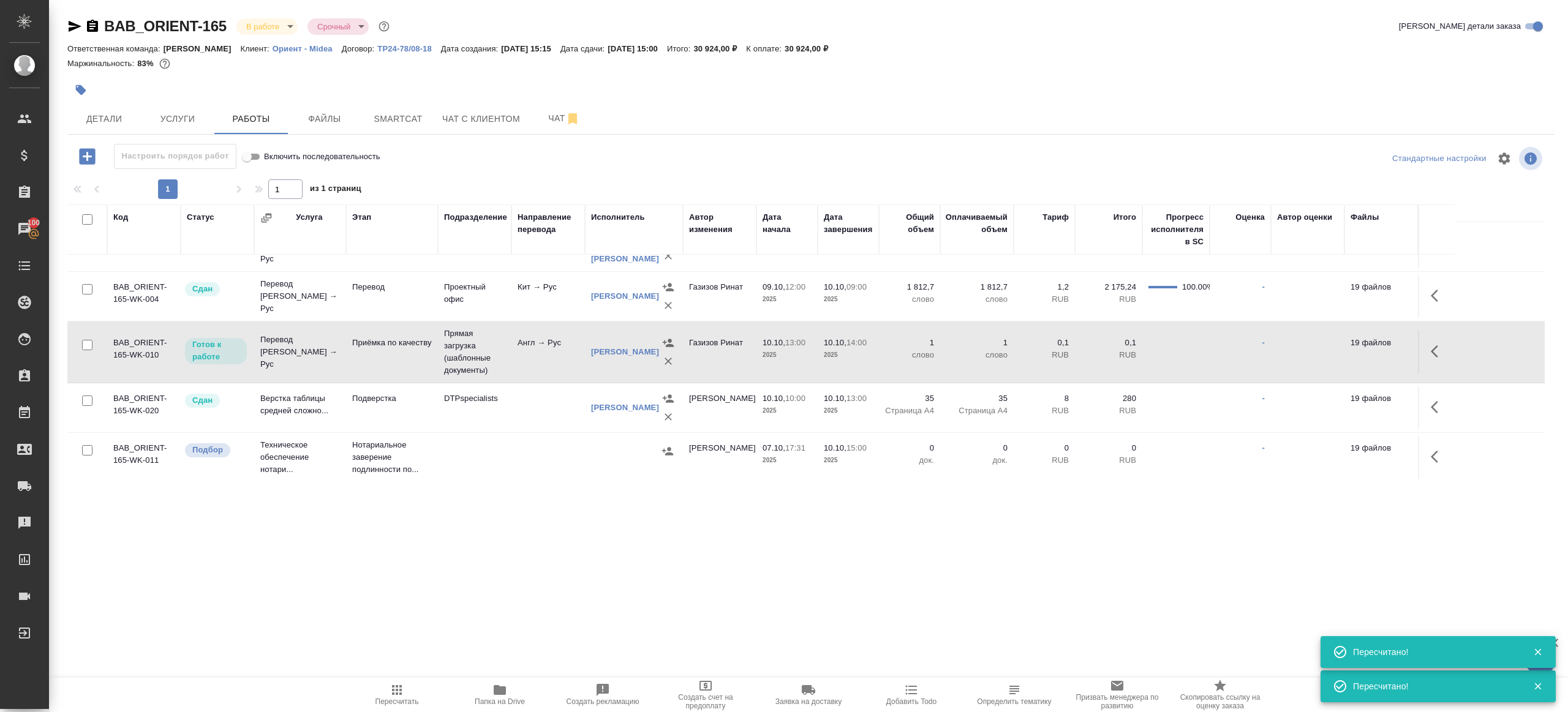
click at [390, 695] on icon "button" at bounding box center [397, 690] width 15 height 15
